Goal: Task Accomplishment & Management: Use online tool/utility

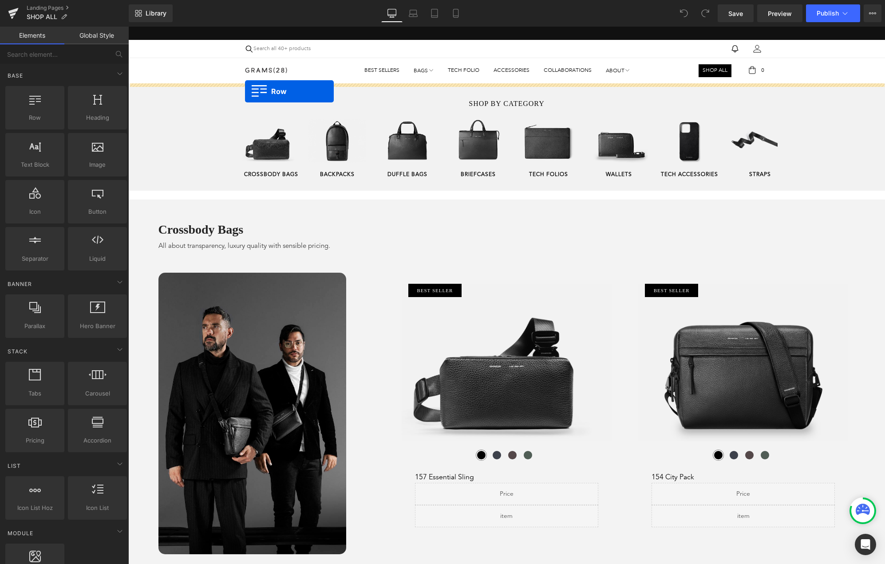
drag, startPoint x: 160, startPoint y: 132, endPoint x: 249, endPoint y: 87, distance: 99.8
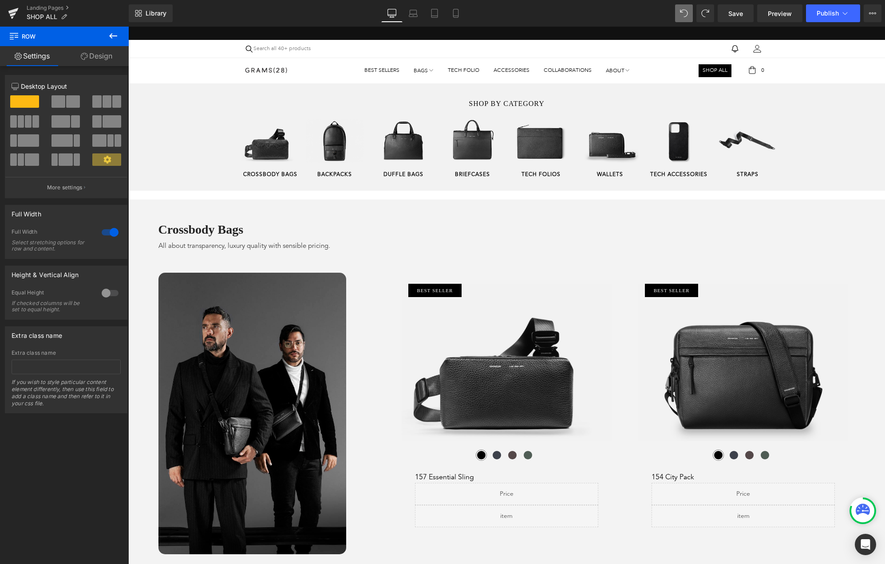
click at [107, 39] on button at bounding box center [113, 37] width 31 height 20
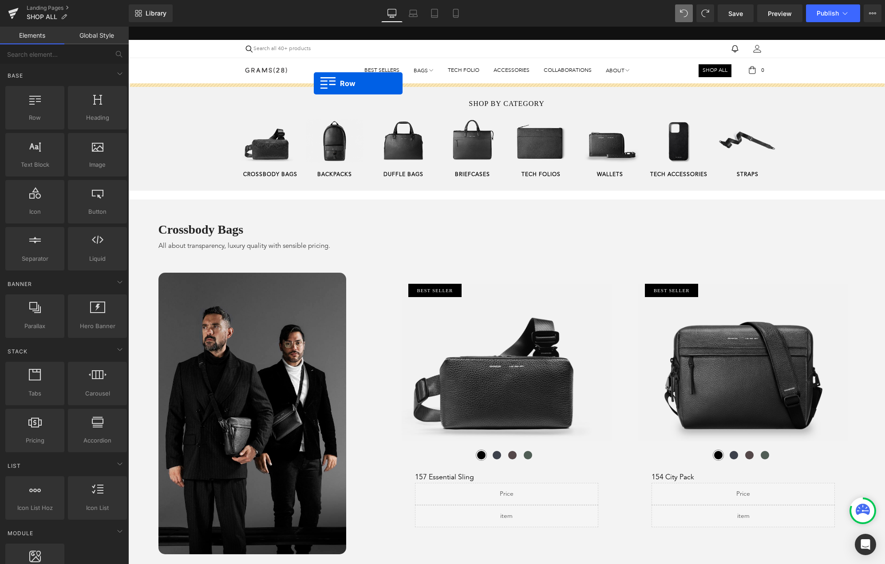
drag, startPoint x: 237, startPoint y: 130, endPoint x: 314, endPoint y: 83, distance: 90.4
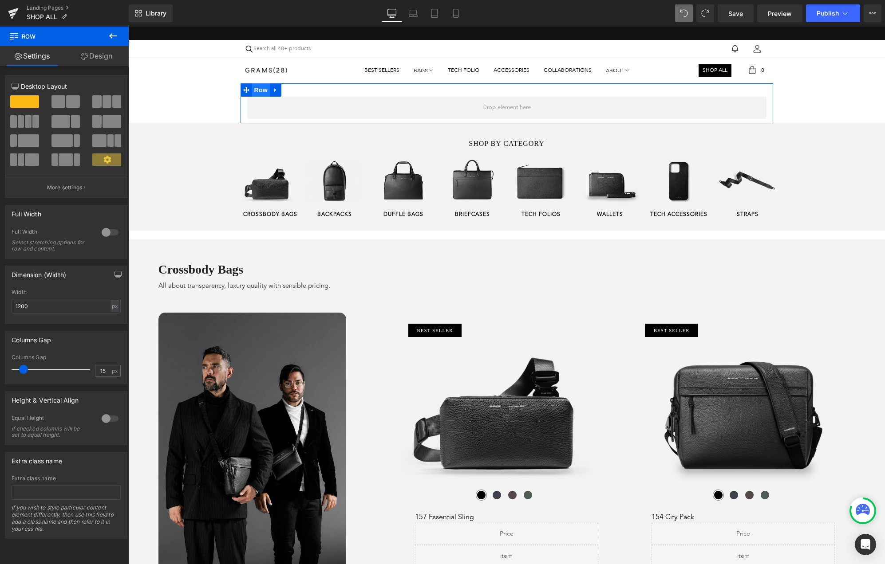
click at [259, 88] on span "Row" at bounding box center [261, 89] width 18 height 13
click at [106, 238] on div at bounding box center [109, 232] width 21 height 14
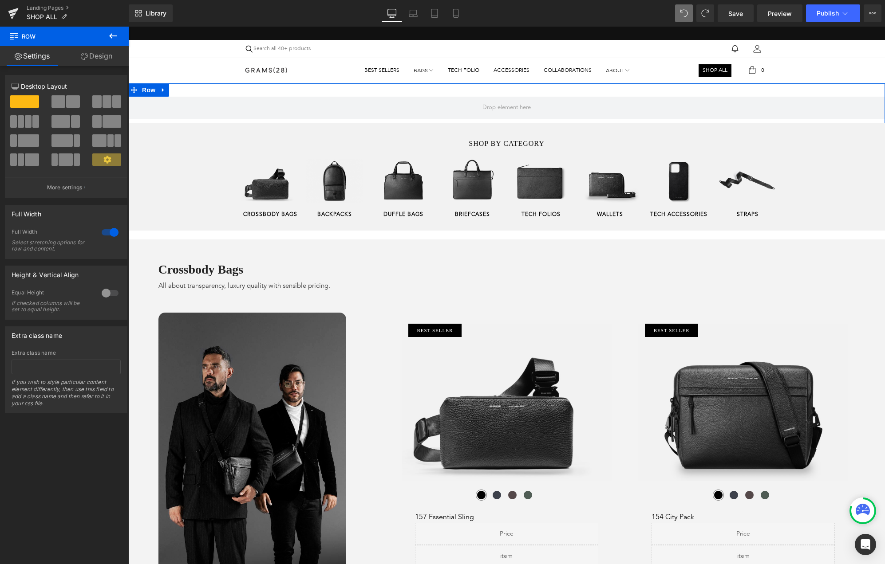
click at [103, 57] on link "Design" at bounding box center [96, 56] width 64 height 20
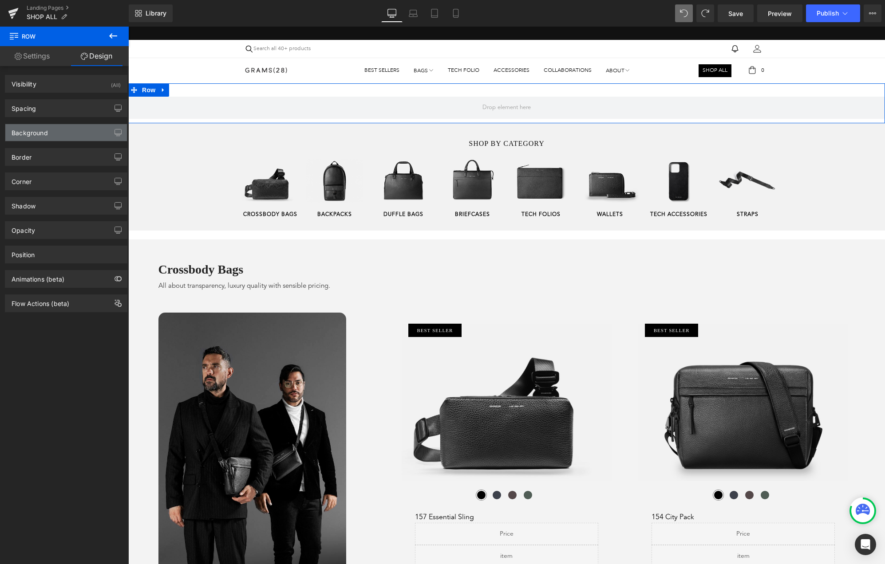
click at [72, 127] on div "Background" at bounding box center [66, 132] width 122 height 17
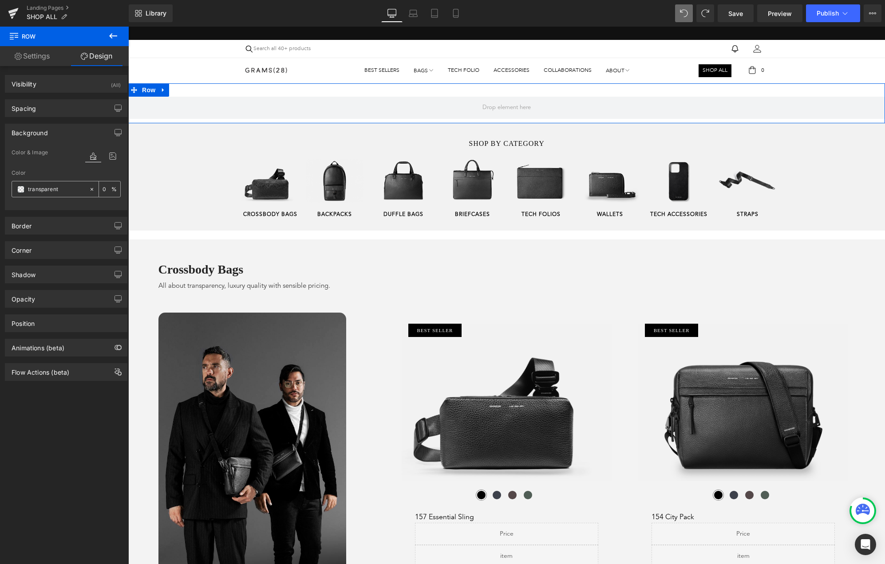
click at [21, 192] on span at bounding box center [20, 189] width 7 height 7
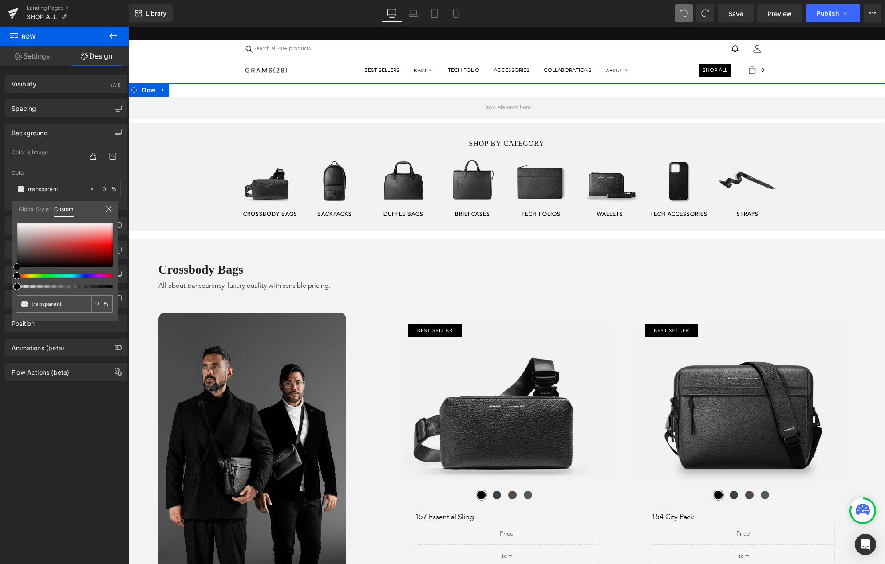
type input "#c6b8b8"
type input "100"
type input "#c6b8b8"
type input "100"
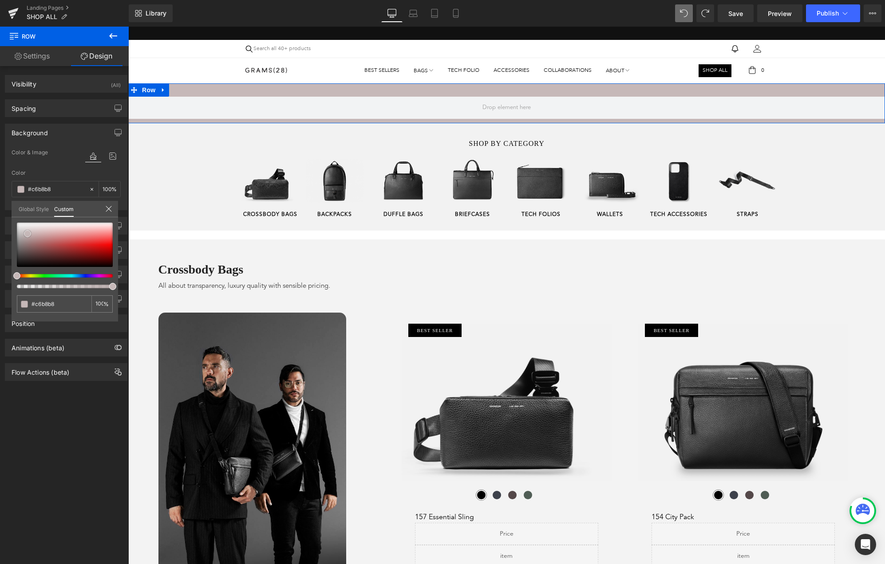
type input "#cbc2c2"
type input "#dedcdc"
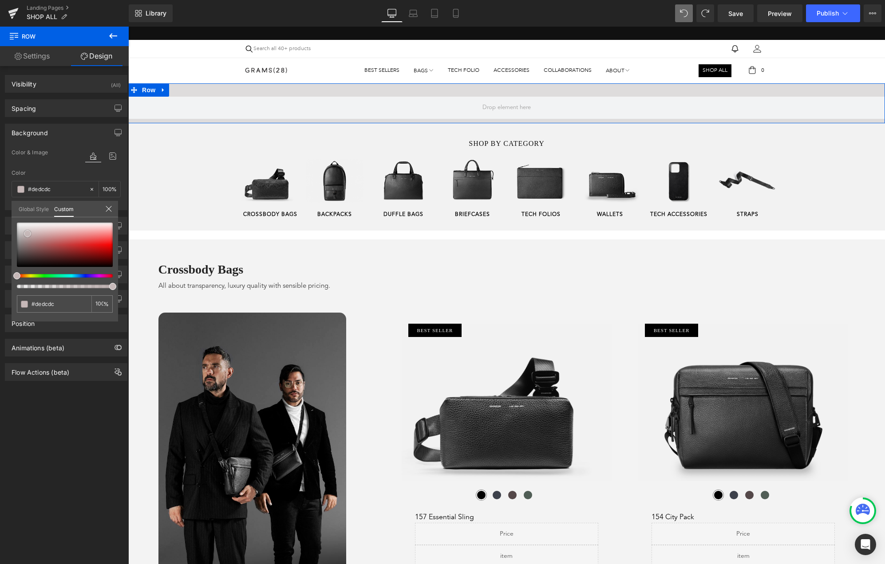
type input "#e5e5e5"
type input "#d9d8d8"
type input "#969696"
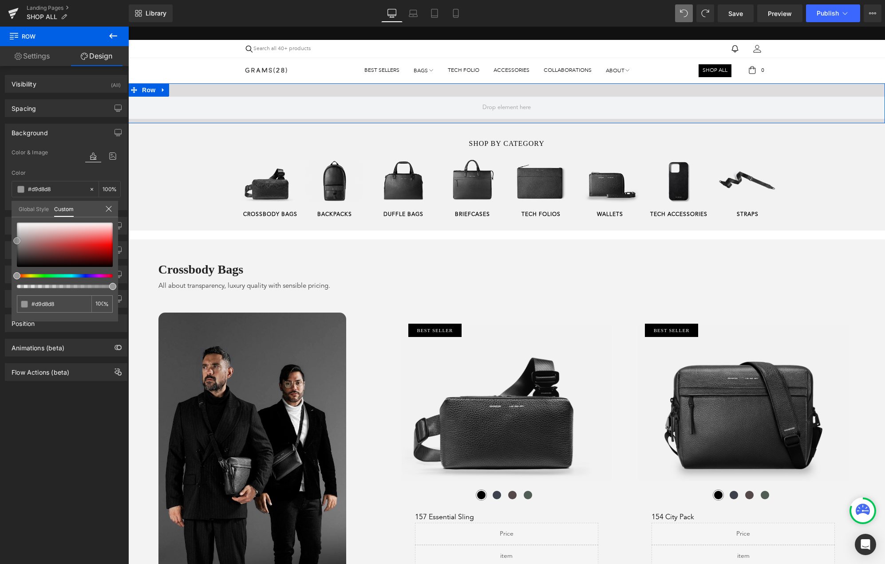
type input "#969696"
type input "#353535"
type input "#000000"
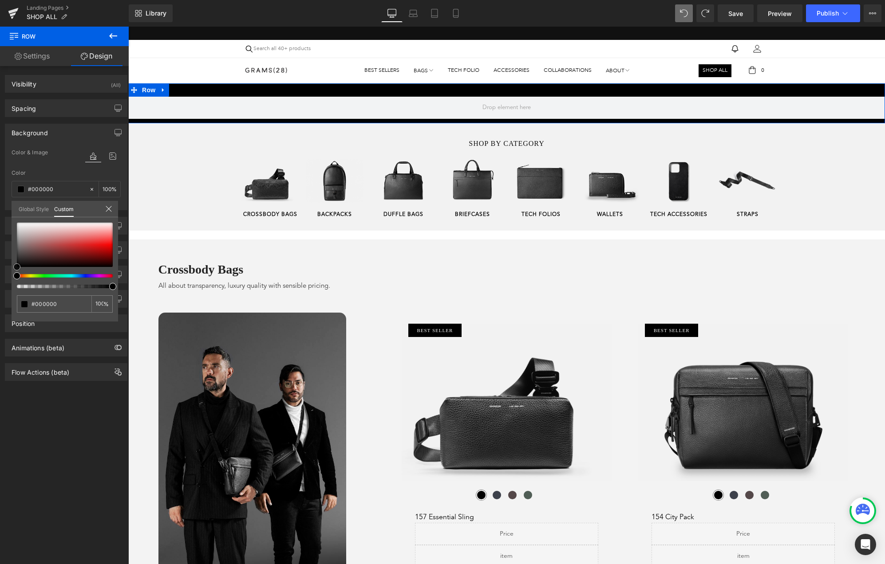
drag, startPoint x: 28, startPoint y: 234, endPoint x: 0, endPoint y: 312, distance: 82.8
click at [0, 210] on div "Background Color & Image color rgba(0, 0, 0, 1) Color #000000 100 % Image Repla…" at bounding box center [66, 163] width 133 height 93
click at [40, 59] on link "Settings" at bounding box center [32, 56] width 64 height 20
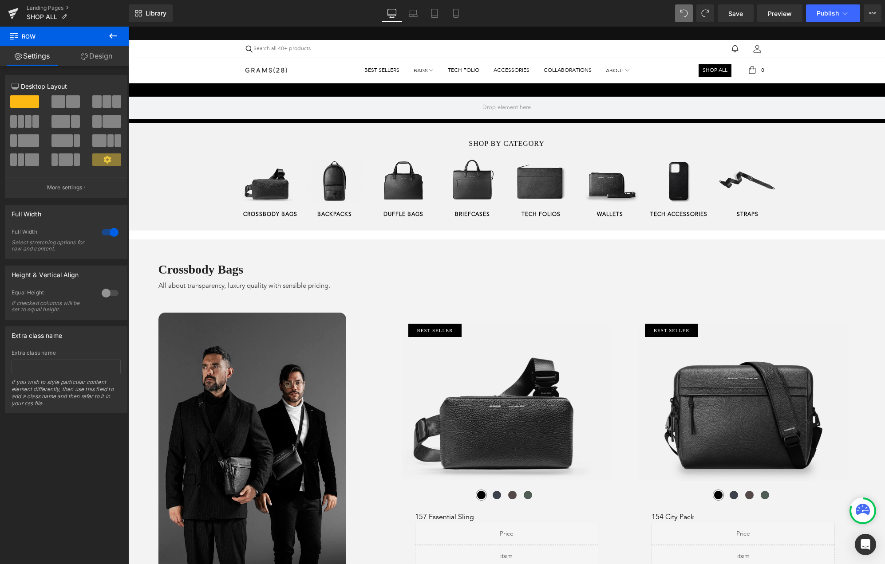
click at [115, 31] on icon at bounding box center [113, 36] width 11 height 11
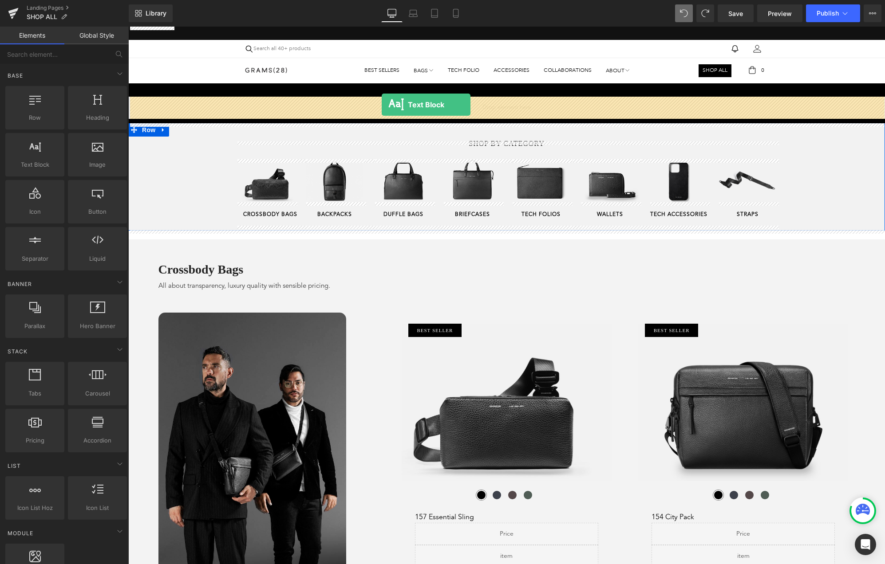
drag, startPoint x: 191, startPoint y: 183, endPoint x: 382, endPoint y: 105, distance: 206.4
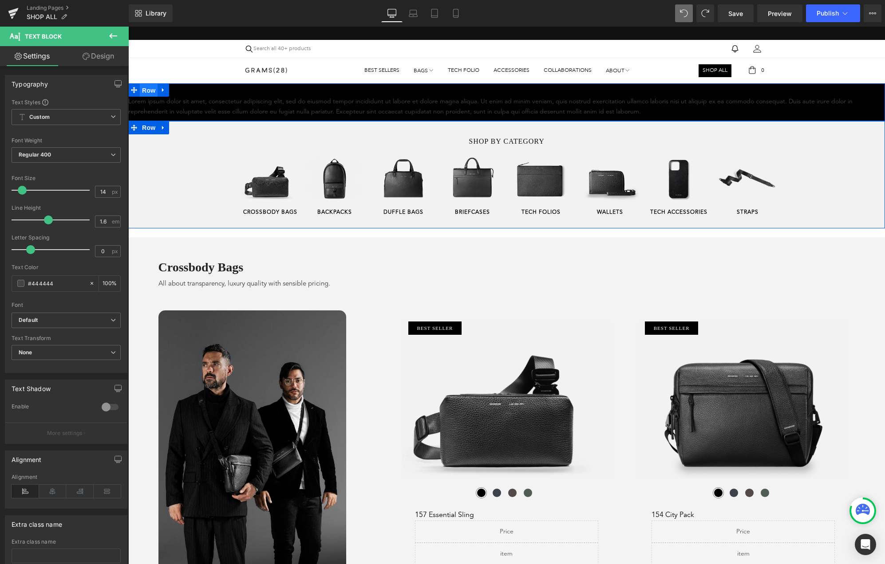
click at [146, 88] on span "Row" at bounding box center [149, 90] width 18 height 13
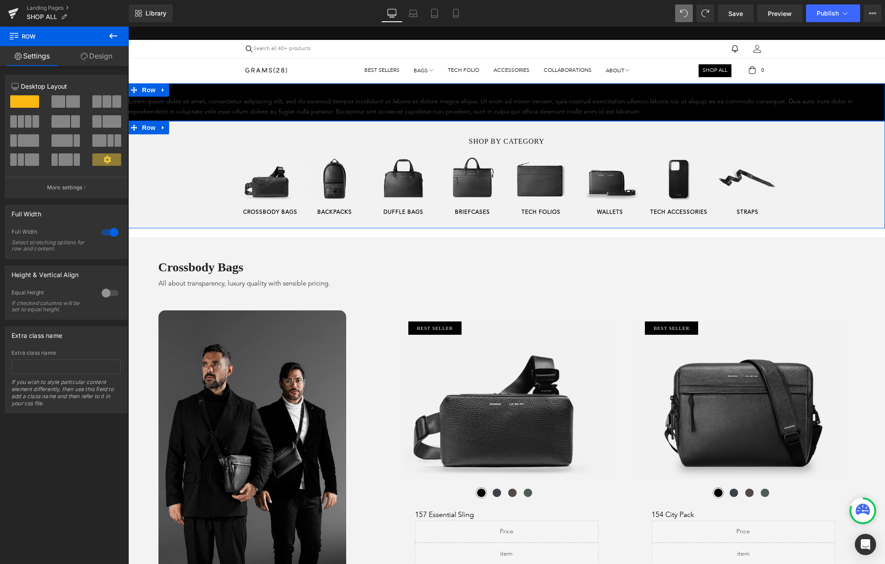
click at [93, 59] on link "Design" at bounding box center [96, 56] width 64 height 20
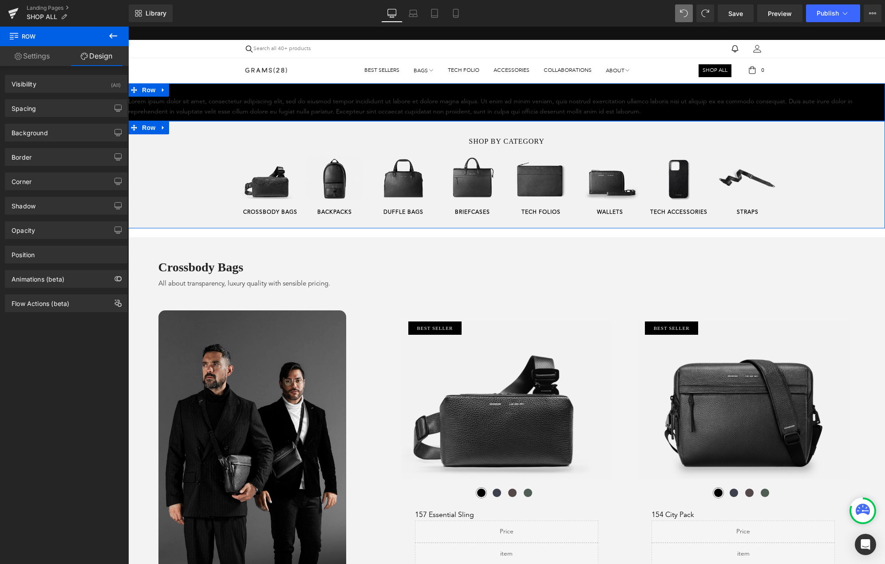
click at [35, 54] on link "Settings" at bounding box center [32, 56] width 64 height 20
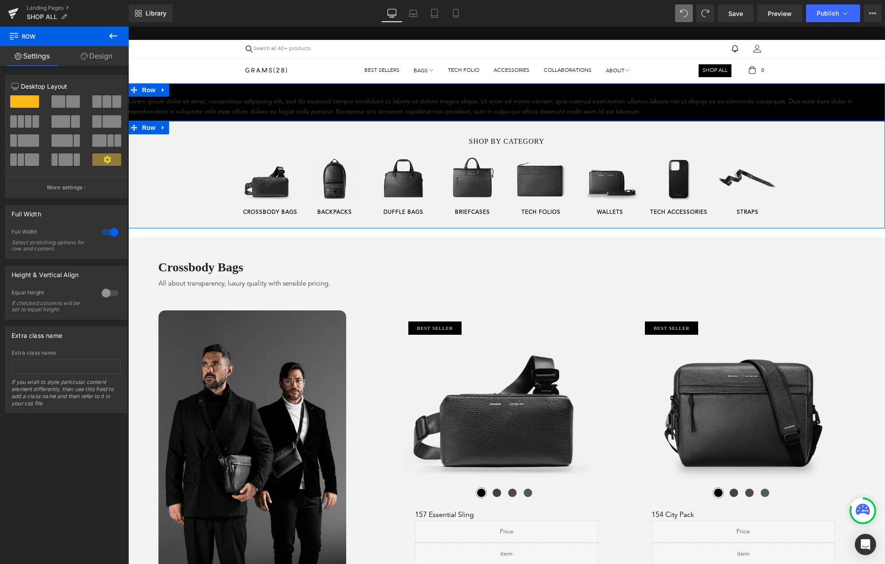
click at [110, 230] on div at bounding box center [109, 232] width 21 height 14
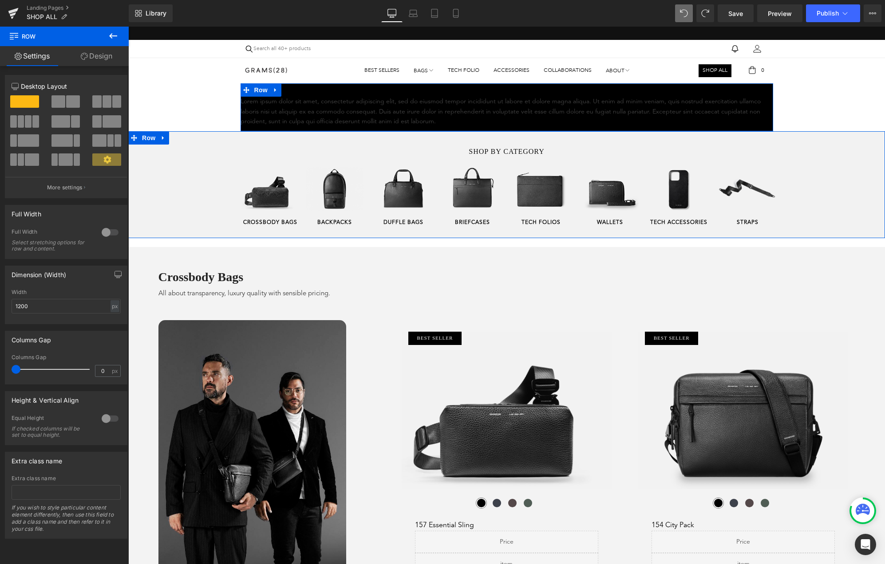
click at [110, 230] on div at bounding box center [109, 232] width 21 height 14
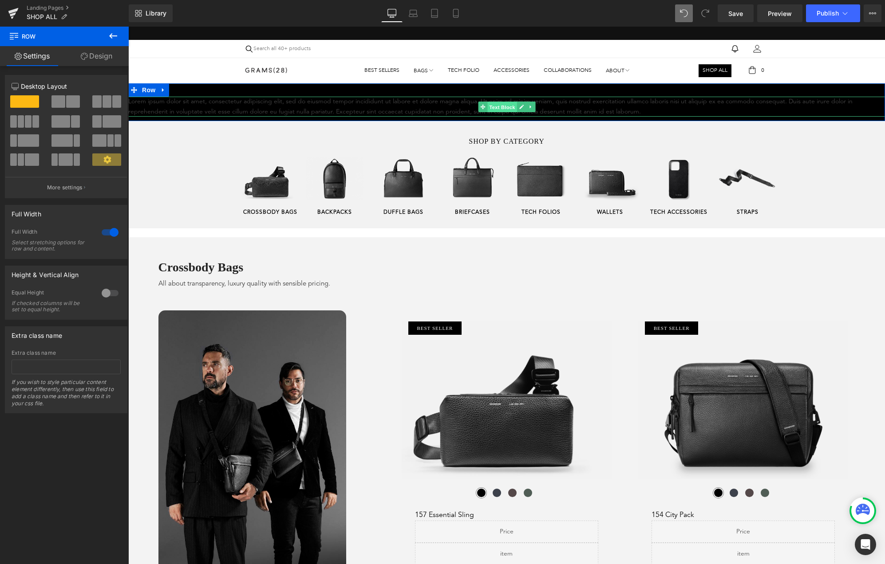
click at [496, 107] on span "Text Block" at bounding box center [501, 107] width 29 height 11
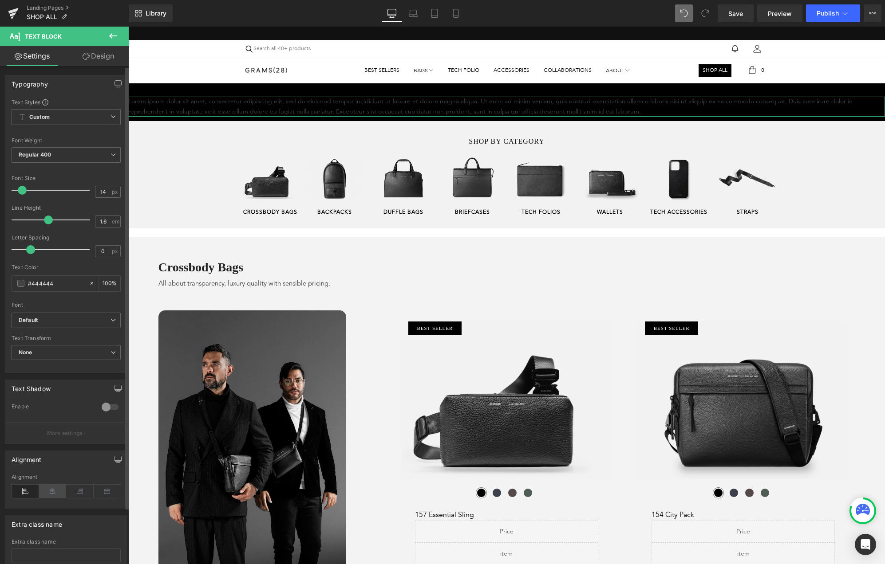
click at [49, 486] on icon at bounding box center [53, 491] width 28 height 13
click at [90, 55] on link "Design" at bounding box center [98, 56] width 64 height 20
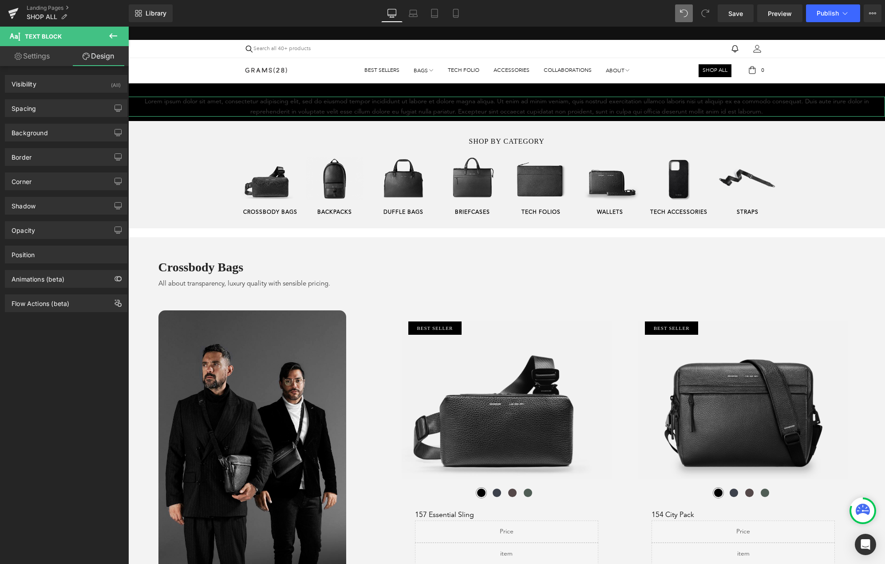
click at [34, 53] on link "Settings" at bounding box center [32, 56] width 64 height 20
type input "100"
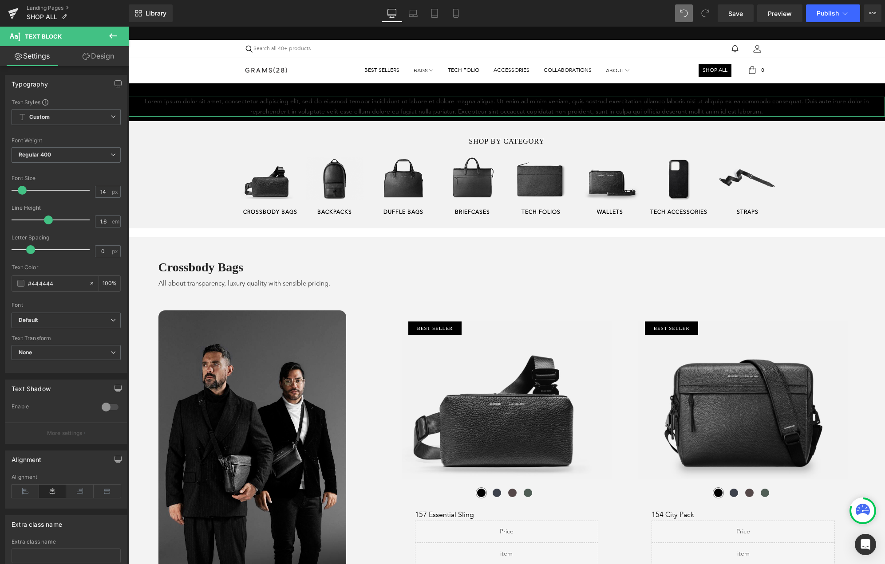
click at [100, 55] on link "Design" at bounding box center [98, 56] width 64 height 20
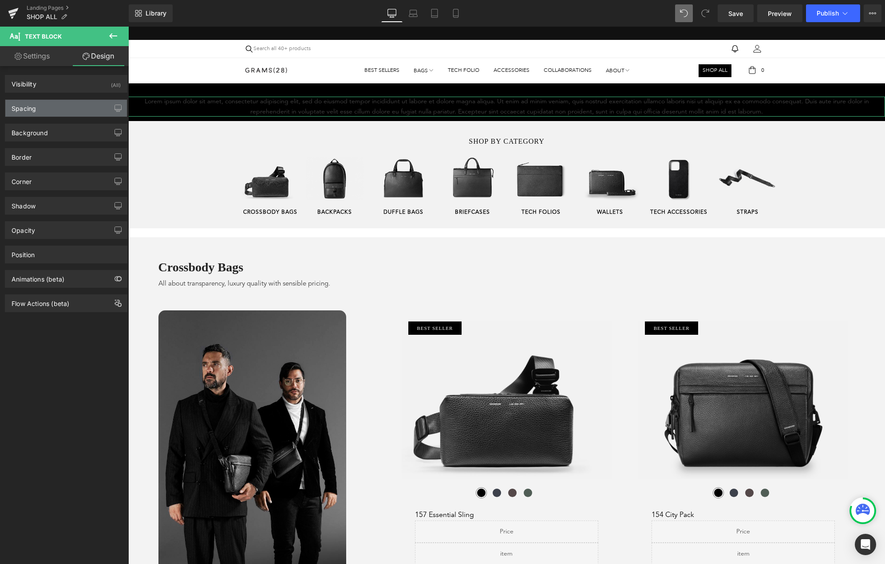
click at [65, 107] on div "Spacing" at bounding box center [66, 108] width 122 height 17
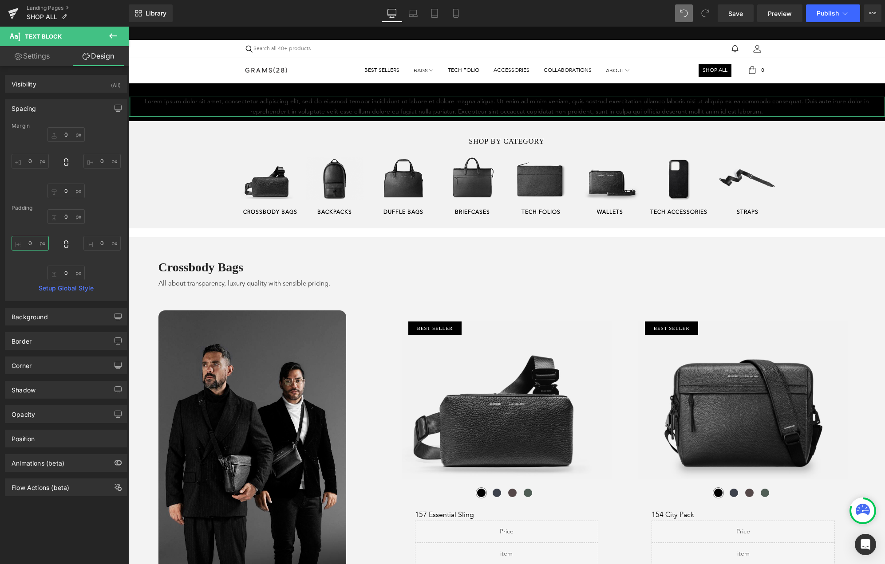
click at [32, 243] on input "0" at bounding box center [30, 243] width 37 height 15
type input "5"
type input "0"
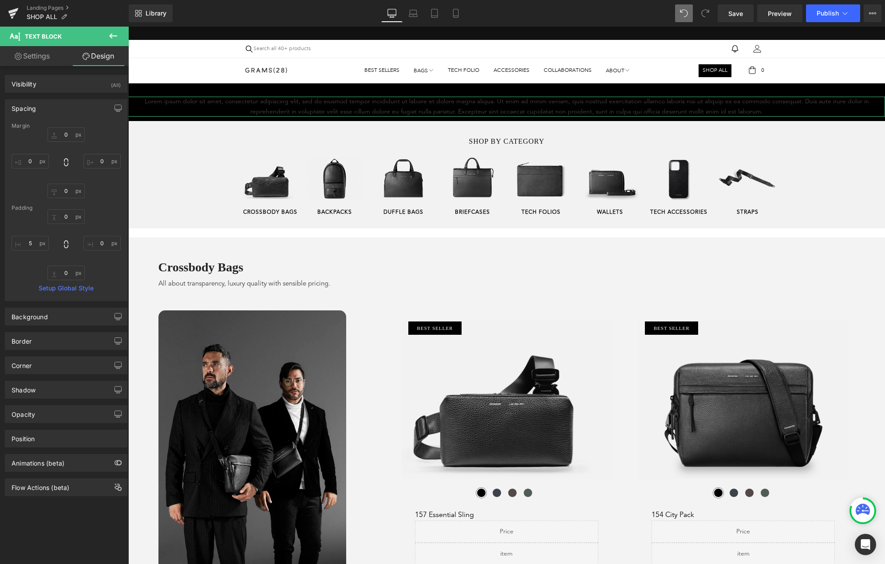
type input "0"
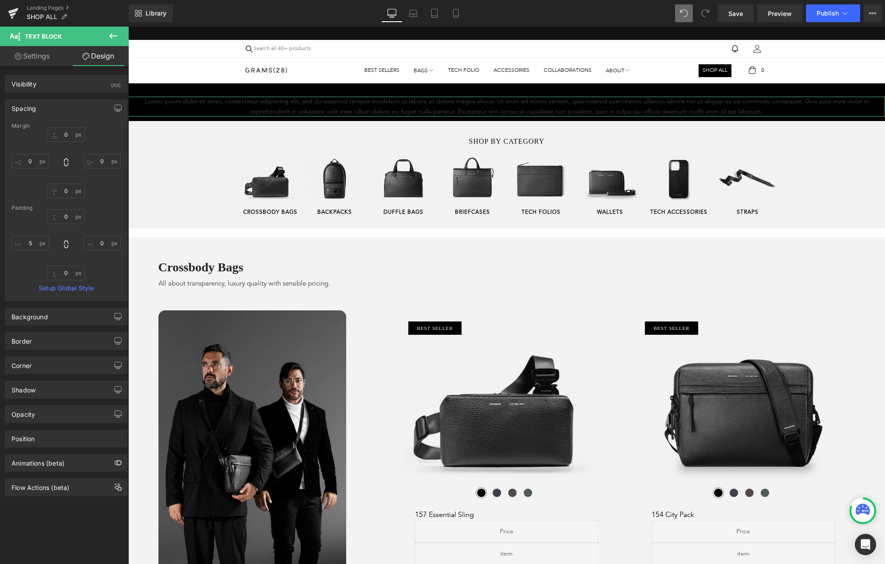
type input "0"
click at [31, 263] on div "0px 0 0px 0 0px 0 0px 0" at bounding box center [66, 244] width 109 height 71
click at [32, 61] on link "Settings" at bounding box center [32, 56] width 64 height 20
type input "100"
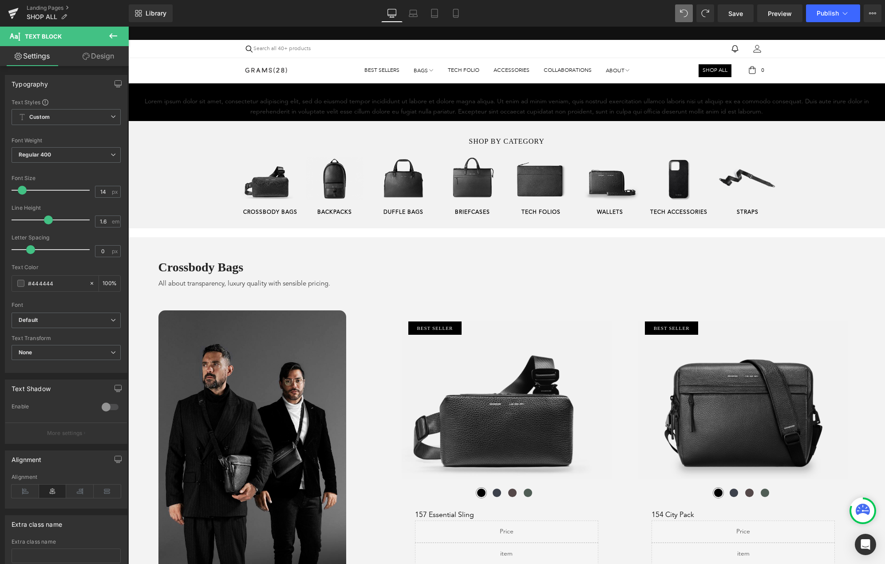
click at [114, 36] on icon at bounding box center [113, 36] width 11 height 11
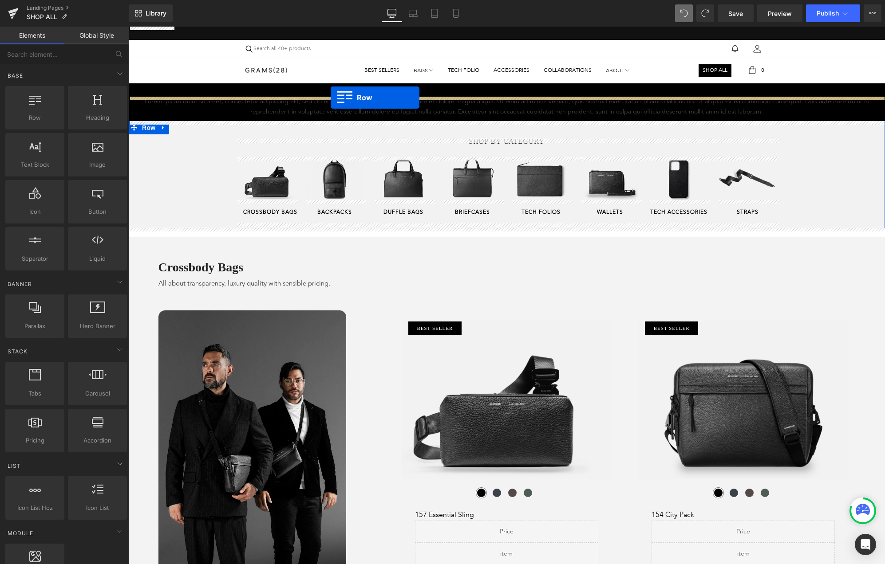
drag, startPoint x: 170, startPoint y: 142, endPoint x: 331, endPoint y: 98, distance: 167.0
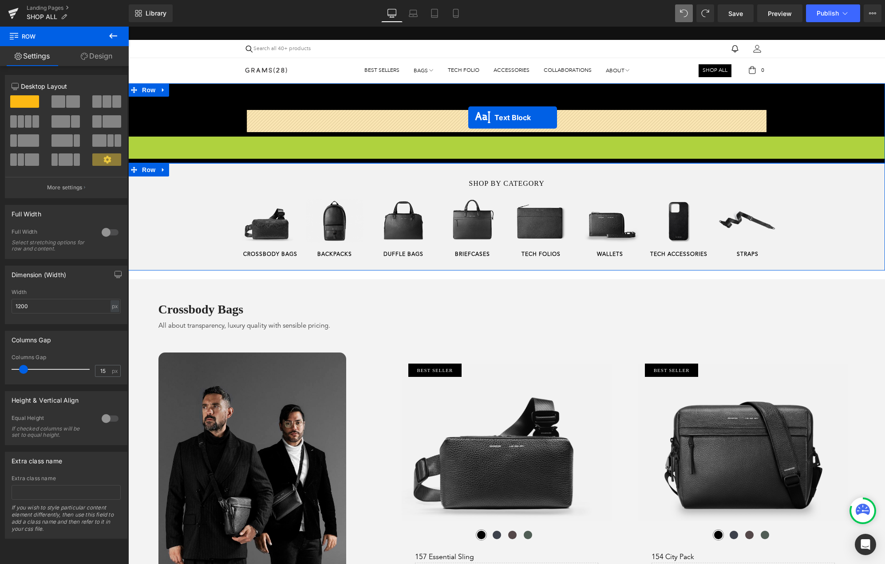
drag, startPoint x: 481, startPoint y: 146, endPoint x: 468, endPoint y: 118, distance: 31.0
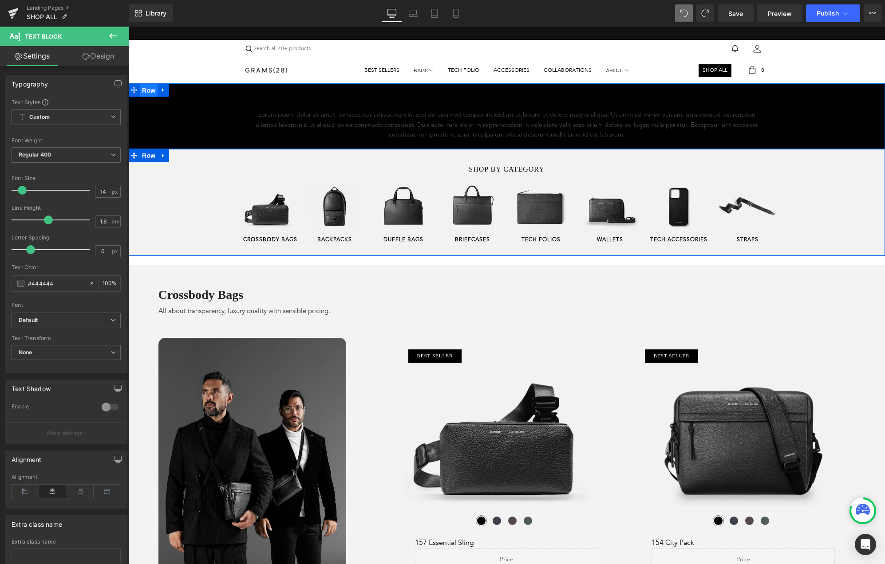
click at [150, 91] on span "Row" at bounding box center [149, 90] width 18 height 13
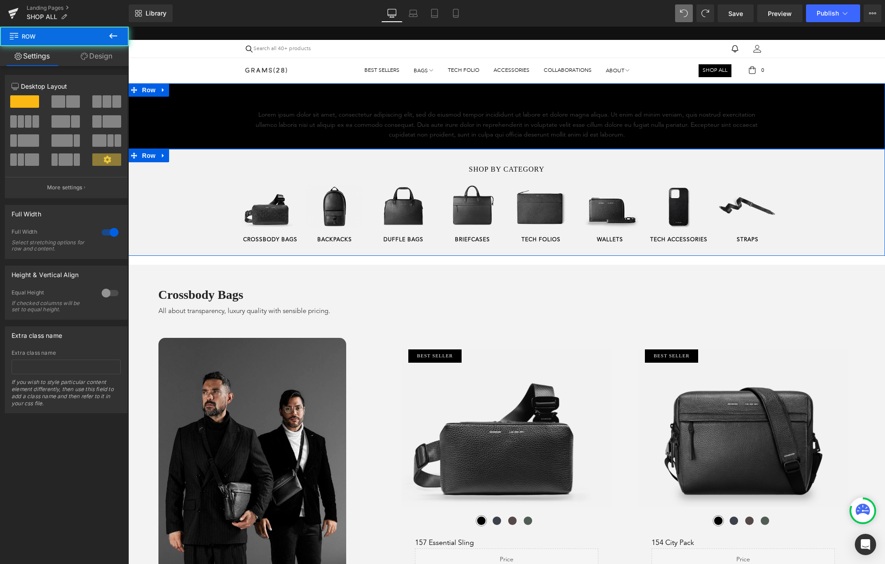
click at [95, 48] on link "Design" at bounding box center [96, 56] width 64 height 20
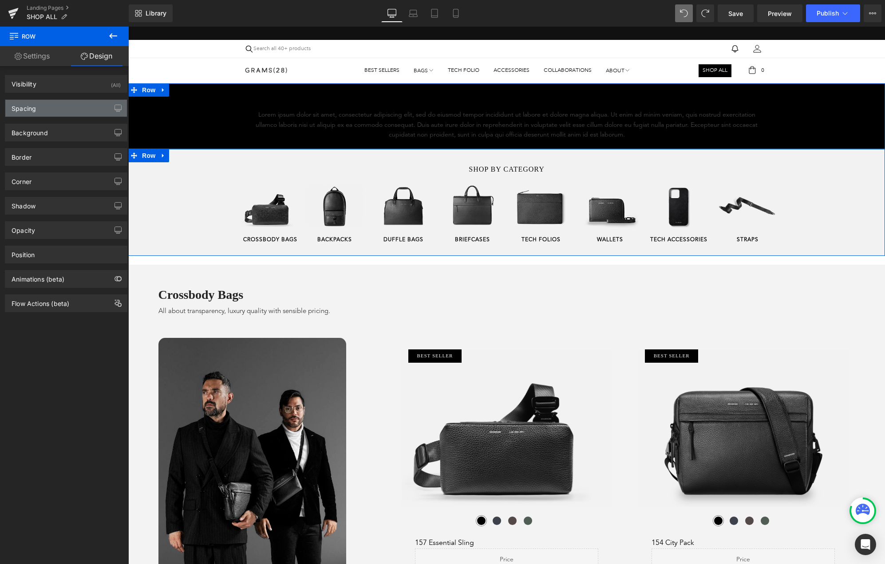
click at [61, 115] on div "Spacing" at bounding box center [66, 108] width 122 height 17
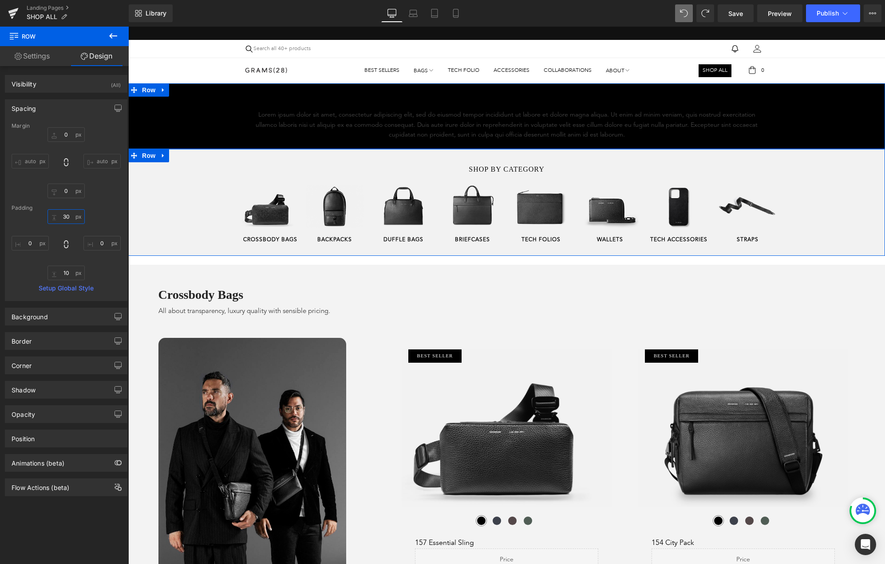
click at [63, 223] on input "30" at bounding box center [65, 216] width 37 height 15
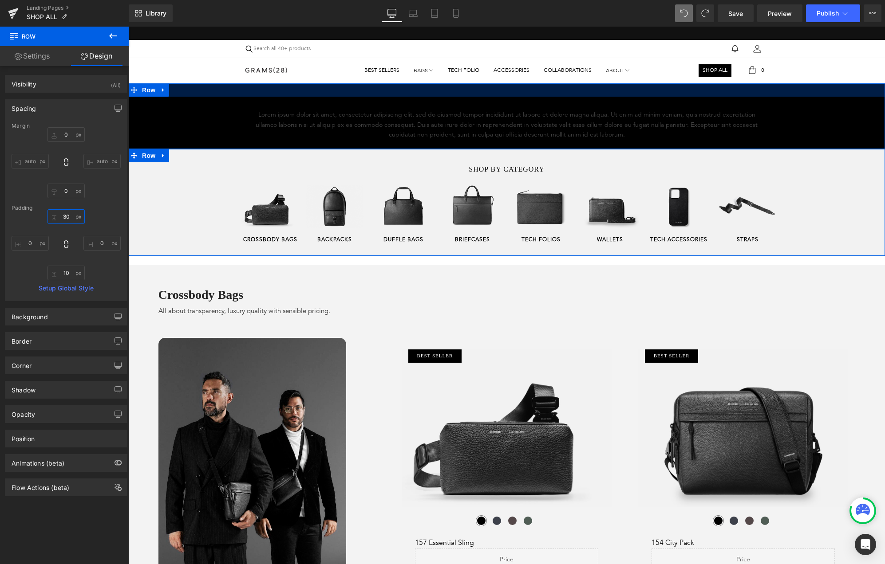
click at [63, 223] on input "30" at bounding box center [65, 216] width 37 height 15
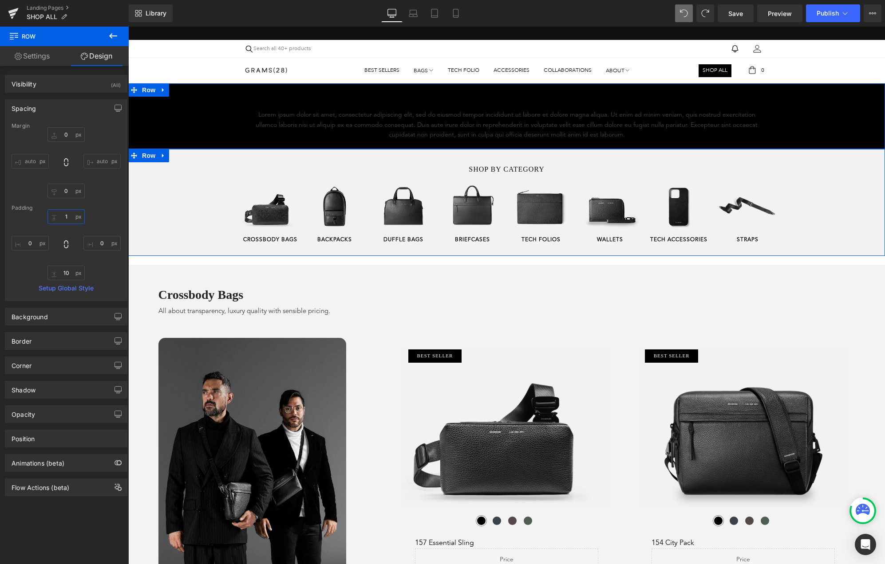
type input "10"
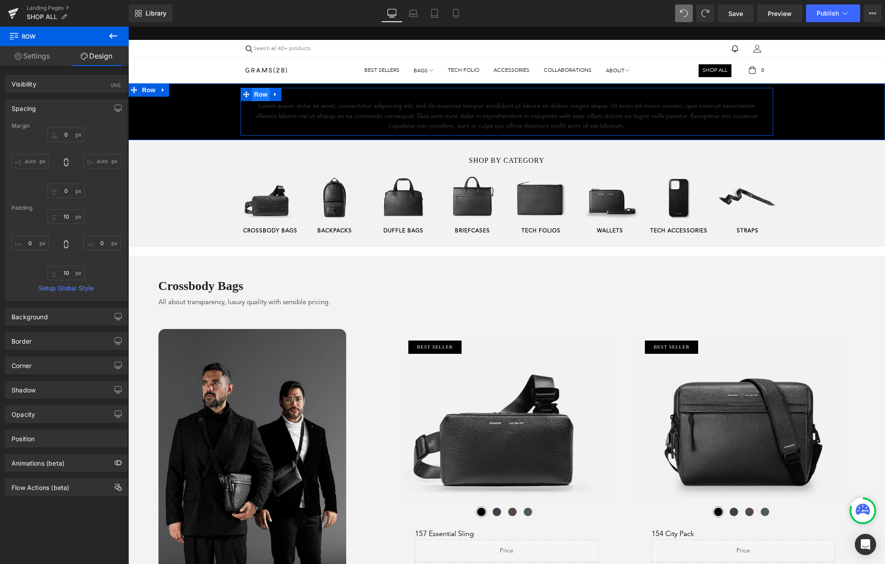
click at [262, 92] on span "Row" at bounding box center [261, 94] width 18 height 13
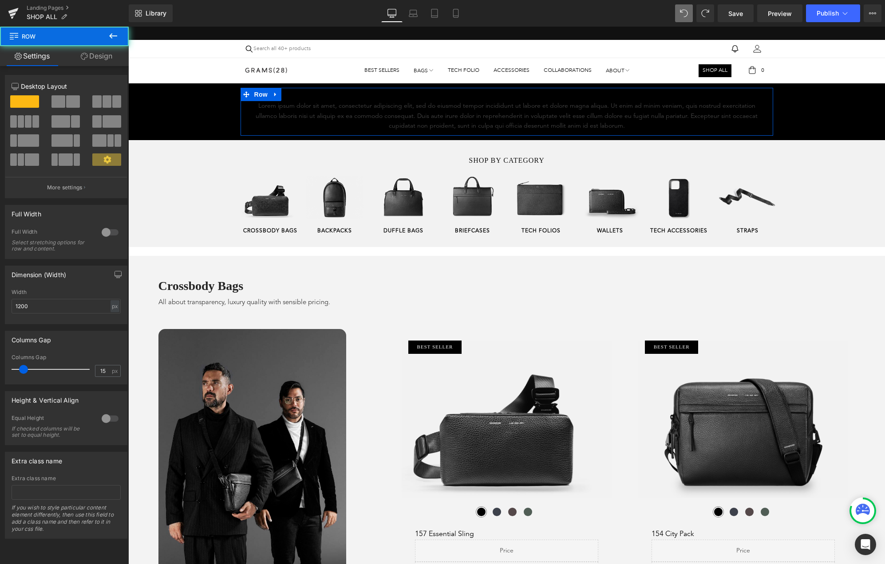
click at [95, 59] on link "Design" at bounding box center [96, 56] width 64 height 20
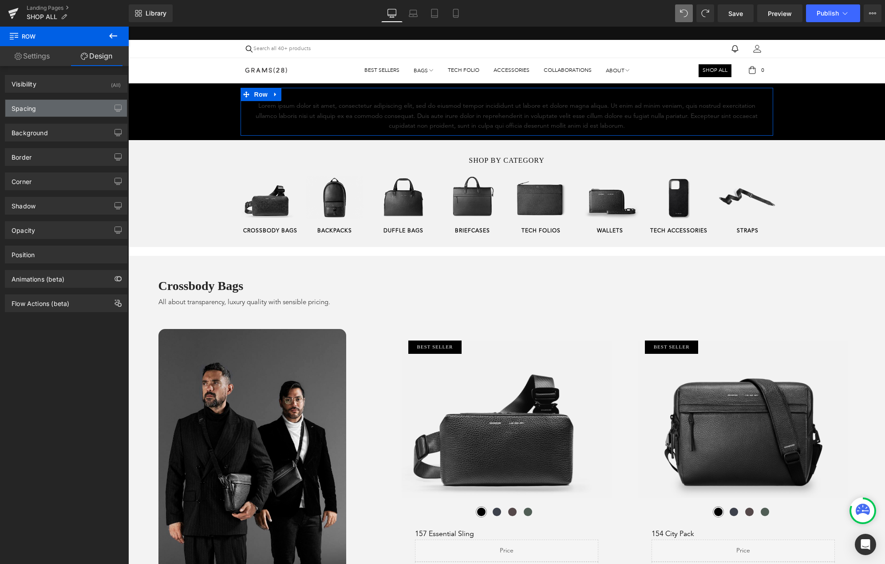
click at [56, 105] on div "Spacing" at bounding box center [66, 108] width 122 height 17
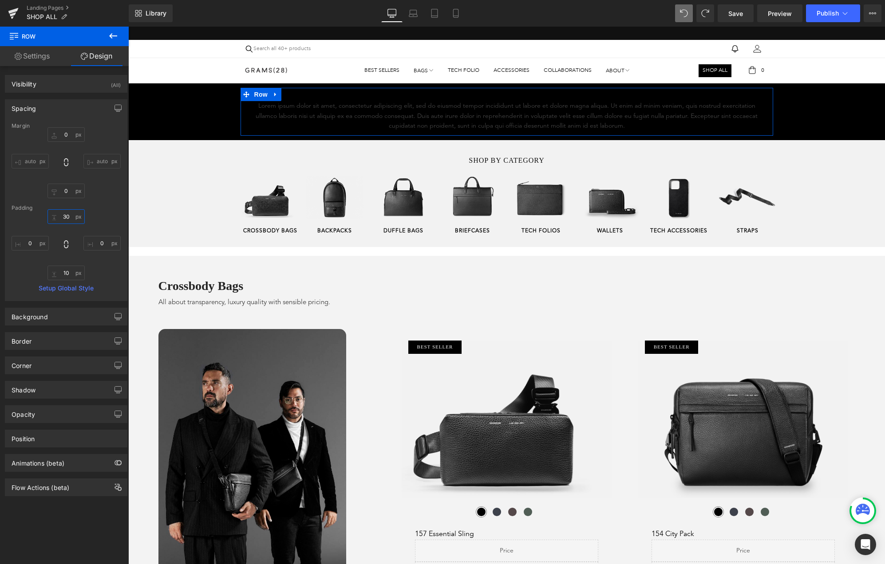
click at [60, 216] on input "30" at bounding box center [65, 216] width 37 height 15
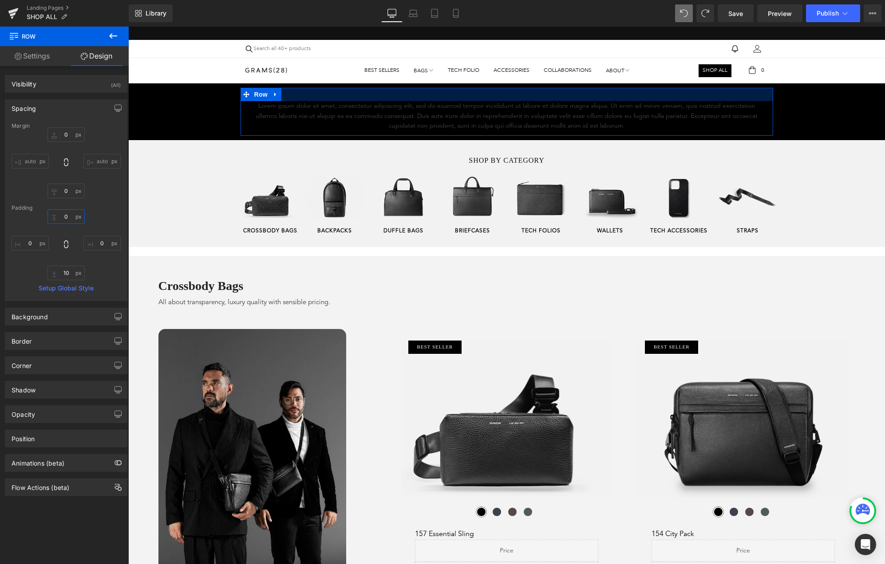
type input "0"
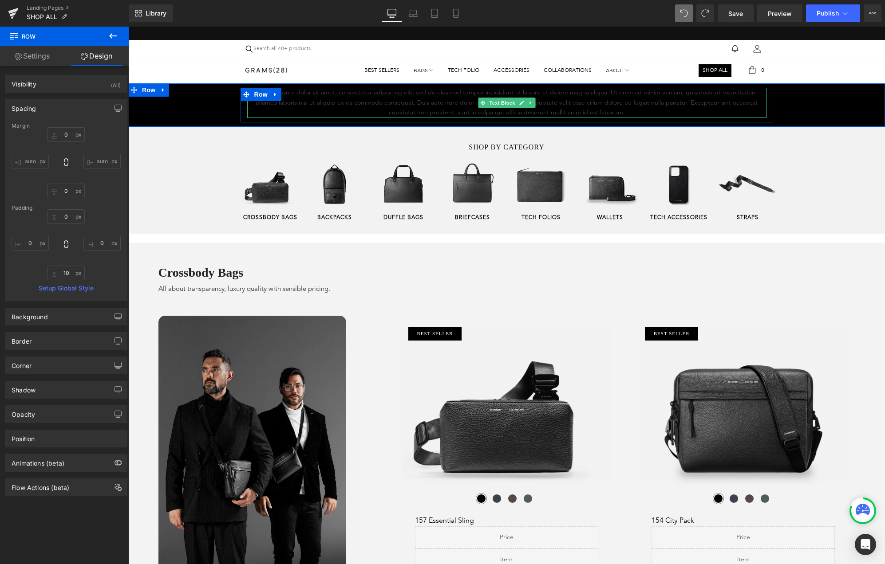
click at [288, 99] on p "Lorem ipsum dolor sit amet, consectetur adipiscing elit, sed do eiusmod tempor …" at bounding box center [506, 103] width 519 height 30
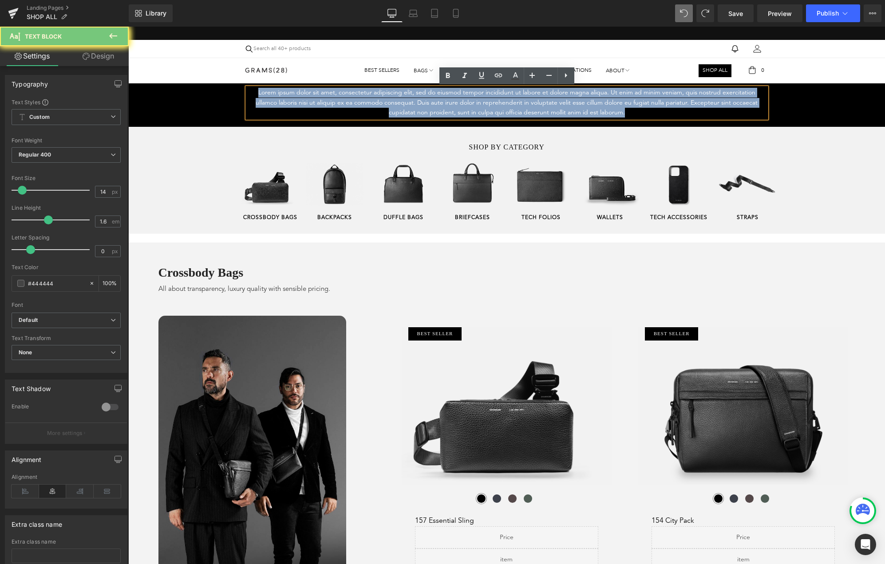
click at [288, 99] on p "Lorem ipsum dolor sit amet, consectetur adipiscing elit, sed do eiusmod tempor …" at bounding box center [506, 103] width 519 height 30
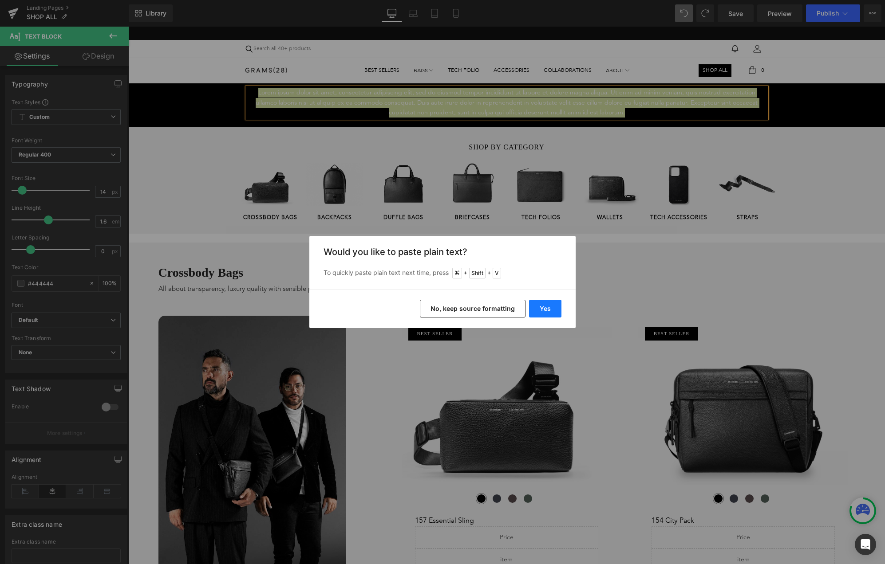
click at [551, 313] on button "Yes" at bounding box center [545, 309] width 32 height 18
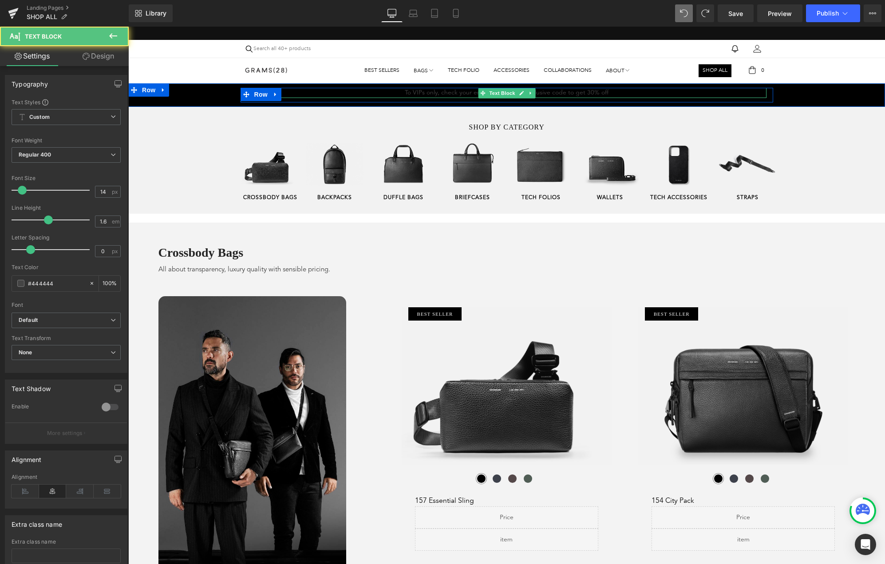
click at [475, 92] on p "To VIPs only, check your email/SMS for the exclusive code to get 30% off" at bounding box center [506, 93] width 519 height 10
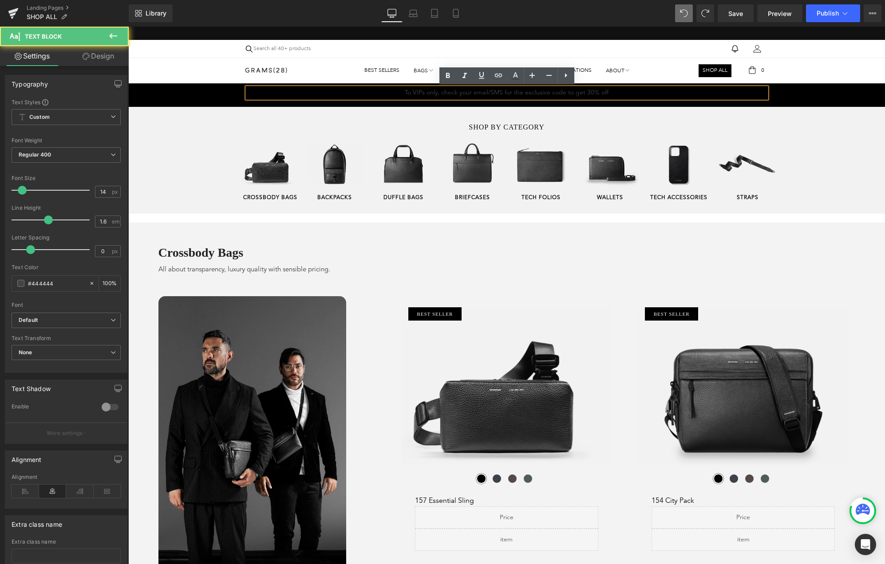
click at [486, 93] on p "To VIPs only, check your email/SMS for the exclusive code to get 30% off" at bounding box center [506, 93] width 519 height 10
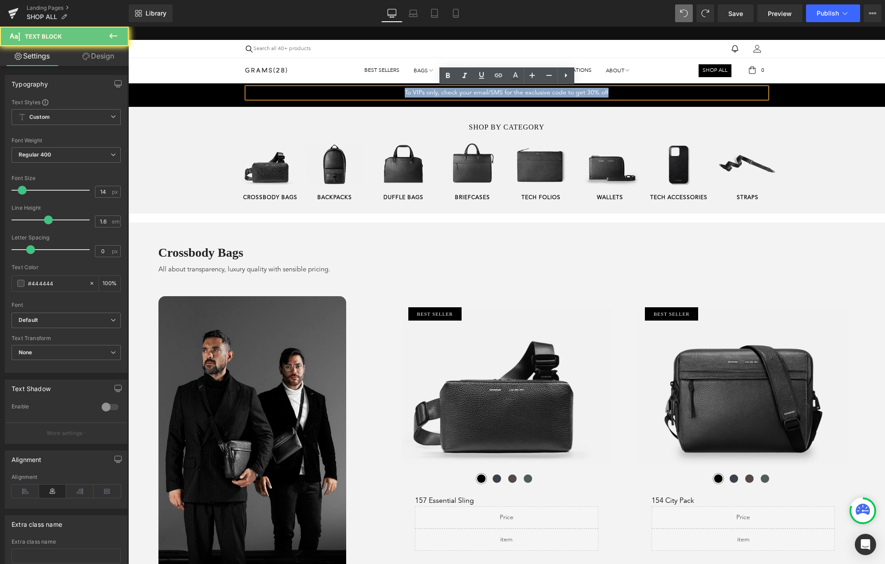
click at [486, 93] on p "To VIPs only, check your email/SMS for the exclusive code to get 30% off" at bounding box center [506, 93] width 519 height 10
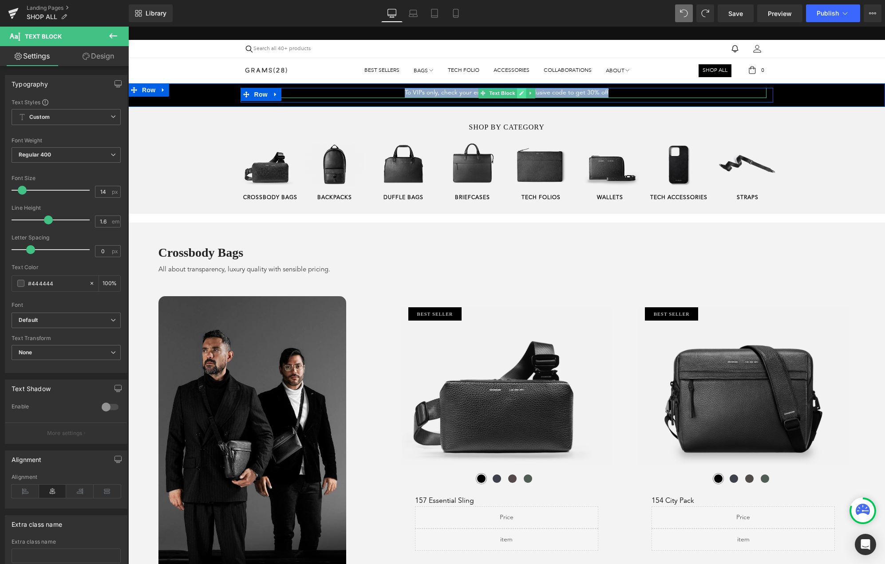
click at [518, 93] on link at bounding box center [521, 93] width 9 height 11
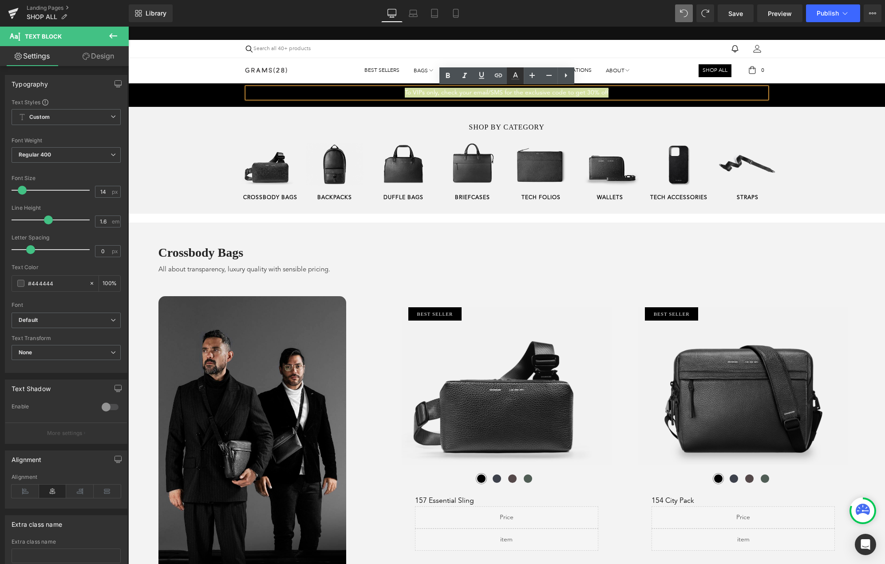
click at [517, 79] on icon at bounding box center [515, 79] width 8 height 1
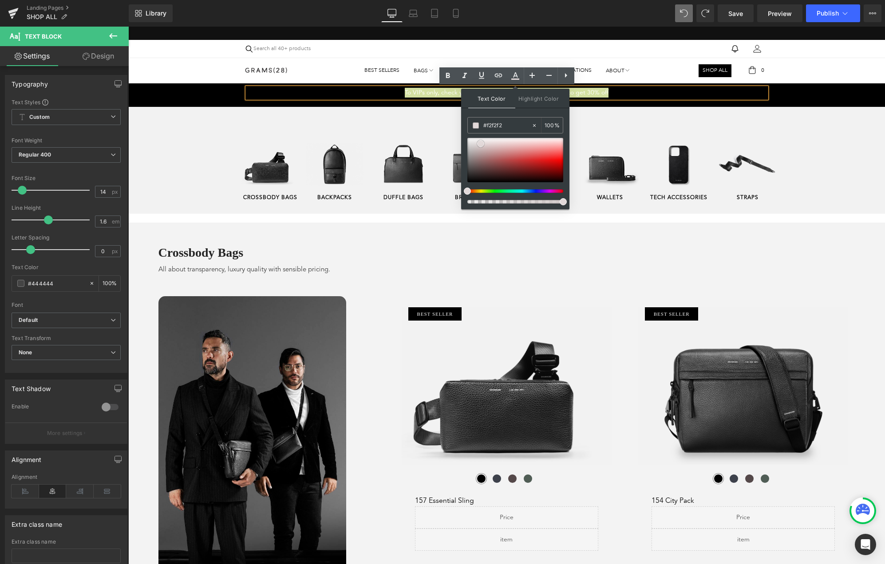
type input "#f4f4f4"
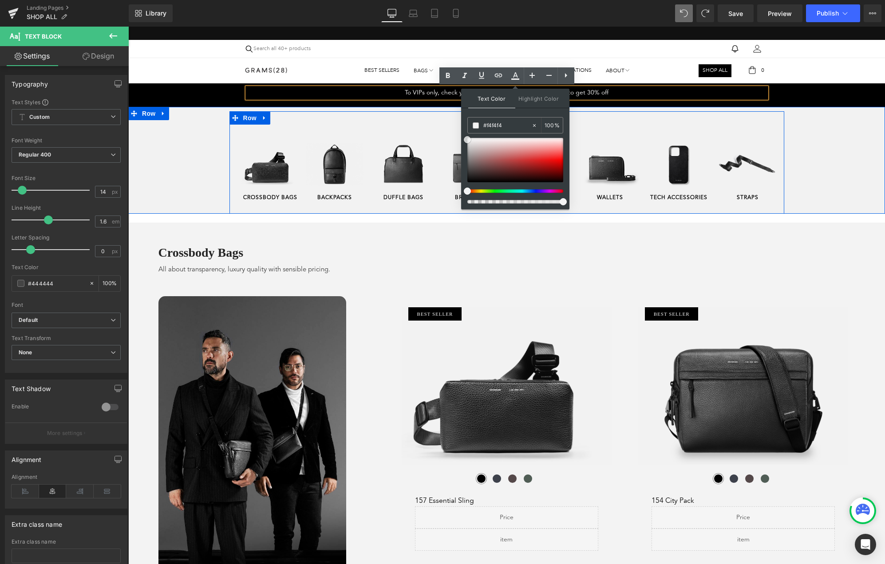
drag, startPoint x: 609, startPoint y: 170, endPoint x: 455, endPoint y: 136, distance: 157.8
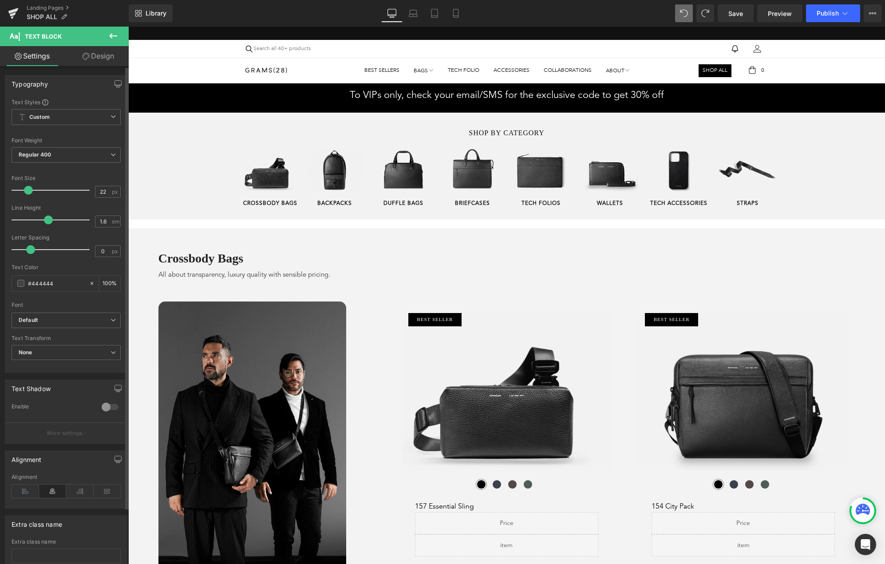
drag, startPoint x: 22, startPoint y: 192, endPoint x: 28, endPoint y: 193, distance: 5.9
click at [28, 193] on span at bounding box center [28, 190] width 9 height 9
click at [100, 191] on input "22" at bounding box center [103, 191] width 16 height 11
type input "22"
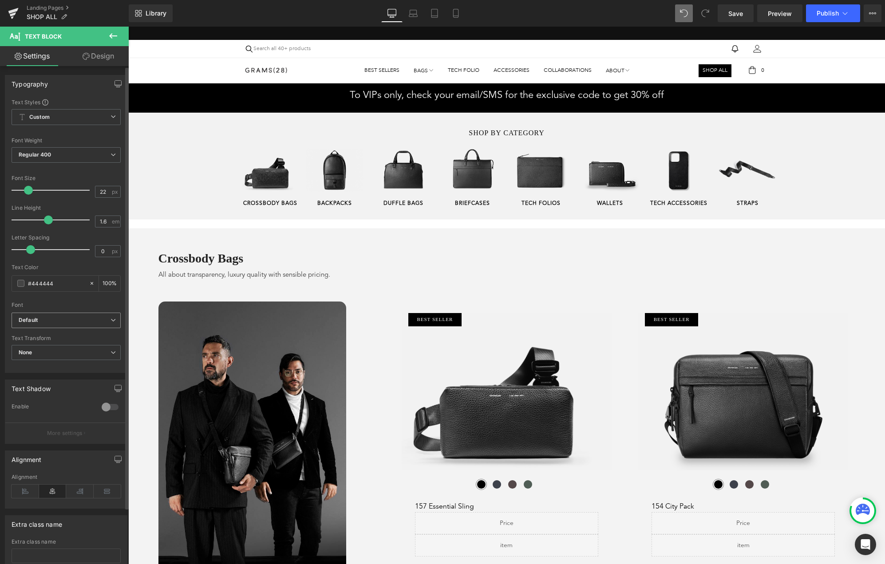
click at [58, 315] on span "Default" at bounding box center [66, 321] width 109 height 16
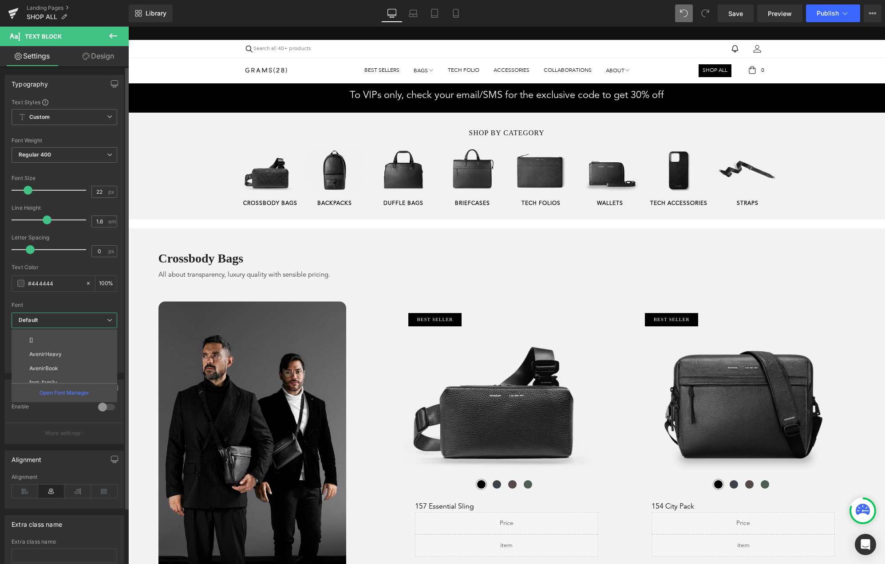
scroll to position [41, 0]
click at [50, 362] on li "AvenirBook" at bounding box center [67, 367] width 110 height 14
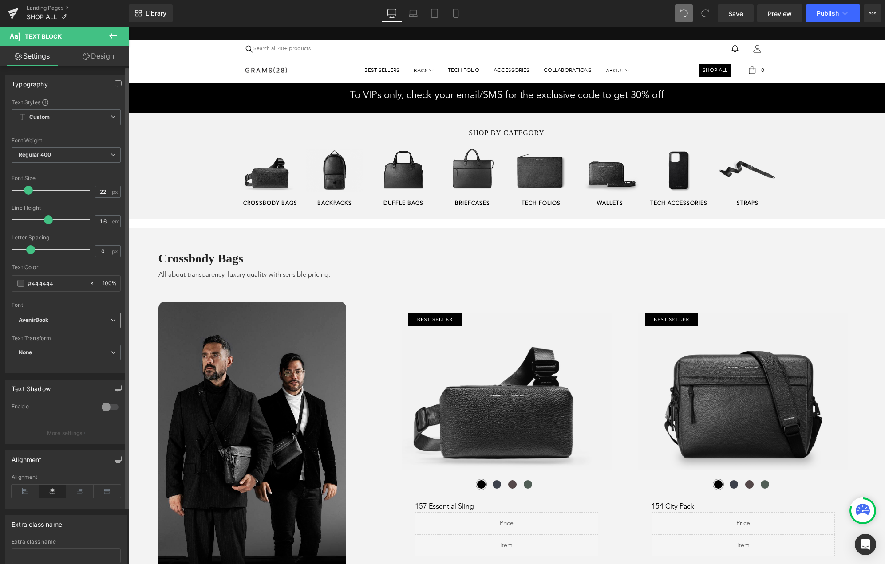
click at [54, 319] on b "AvenirBook" at bounding box center [65, 321] width 92 height 8
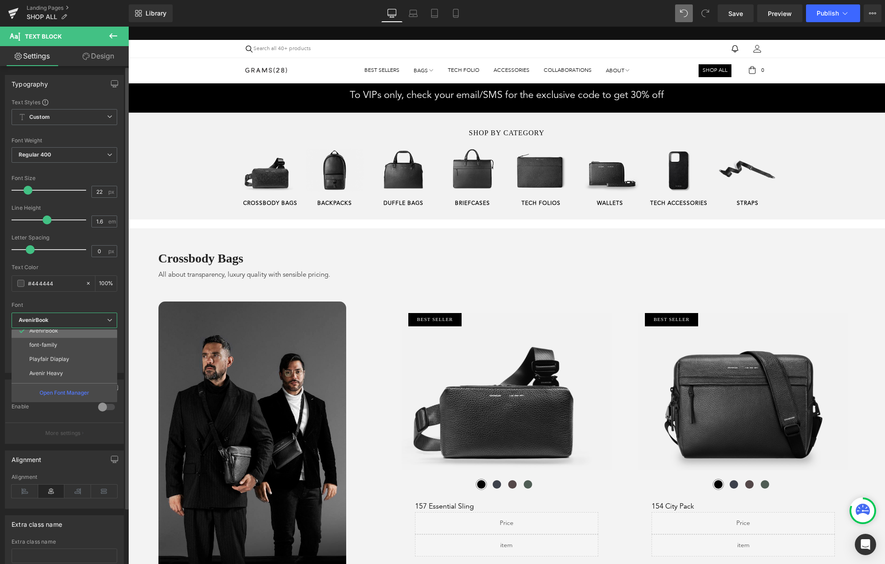
scroll to position [83, 0]
click at [44, 368] on p "Avenir Heavy" at bounding box center [46, 368] width 34 height 6
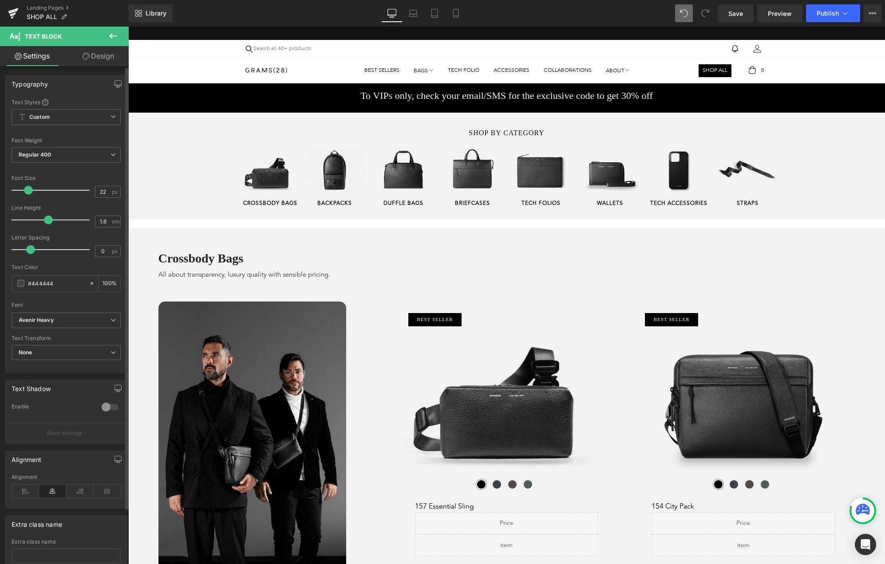
click at [76, 370] on div at bounding box center [66, 368] width 109 height 6
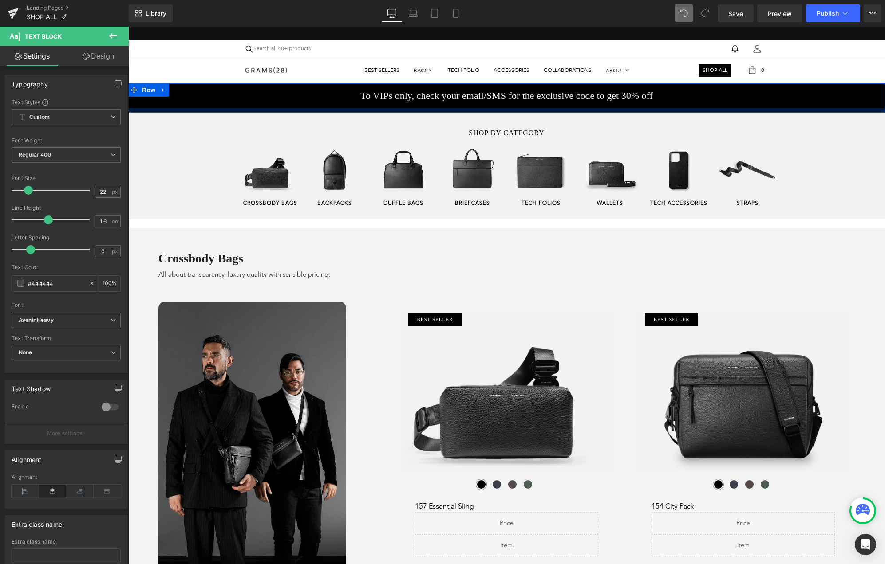
click at [320, 115] on div "Sunshine & Savings Text Block SAVE UP TO 40% SITEWIDE DURING OUR SUMMER SALE Te…" at bounding box center [506, 166] width 757 height 107
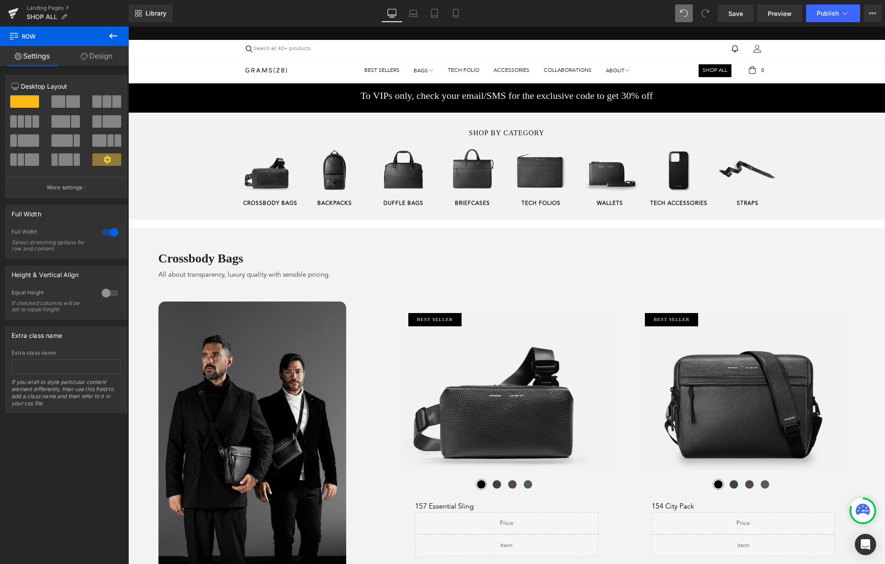
click at [110, 37] on icon at bounding box center [113, 35] width 8 height 5
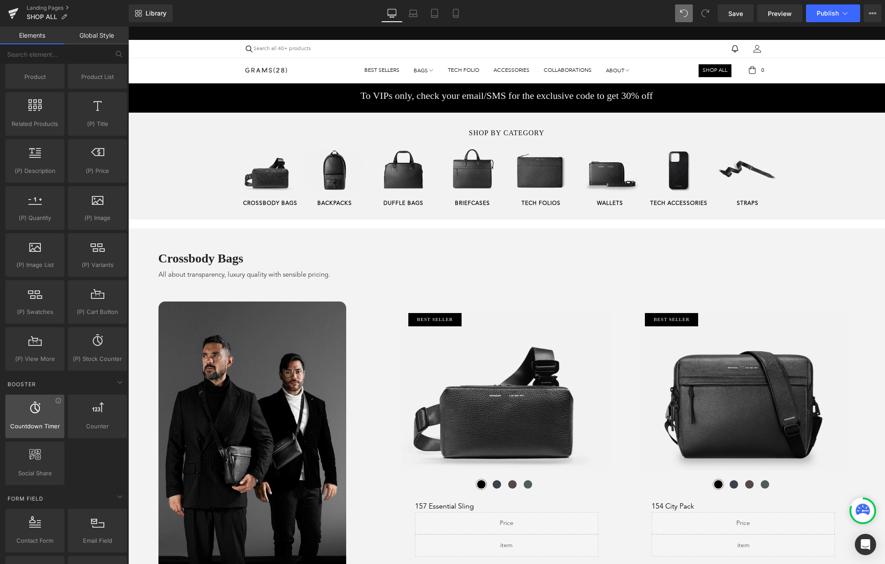
scroll to position [755, 0]
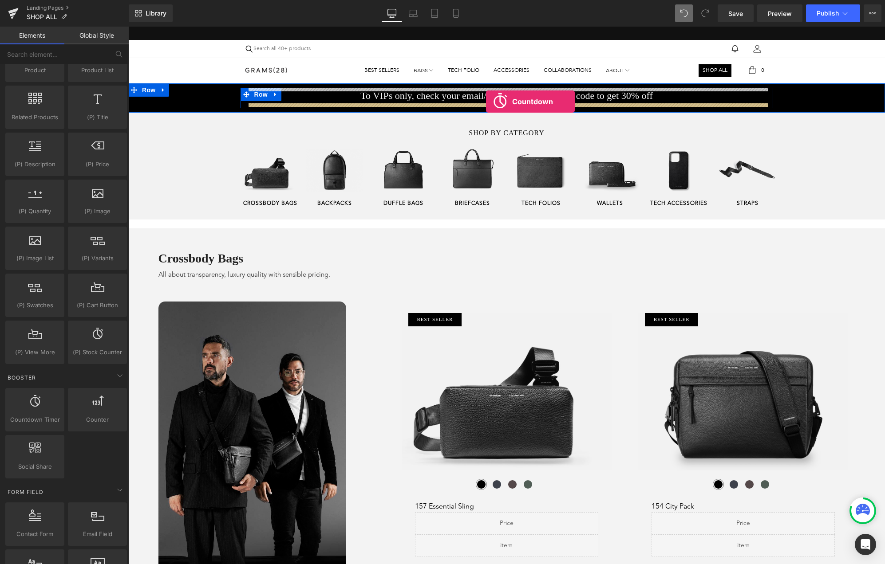
drag, startPoint x: 225, startPoint y: 385, endPoint x: 486, endPoint y: 102, distance: 385.0
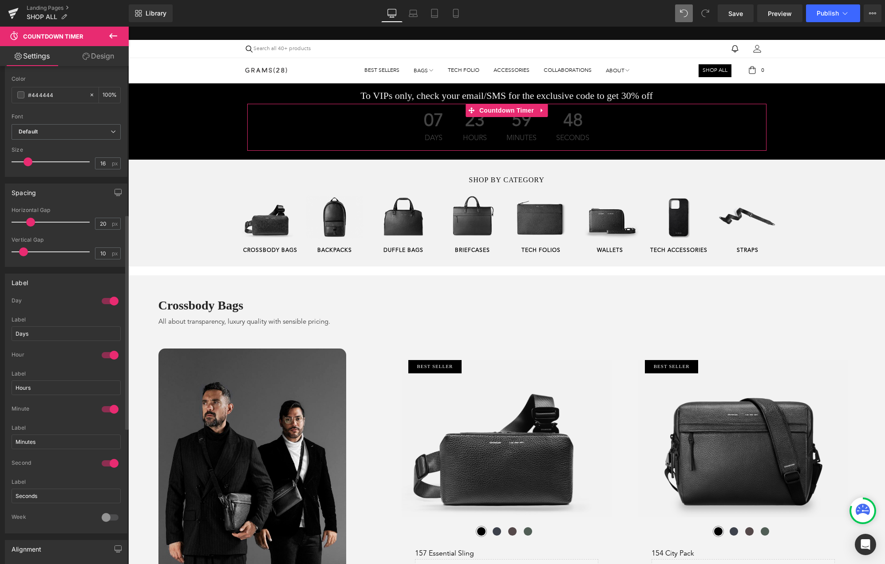
scroll to position [451, 0]
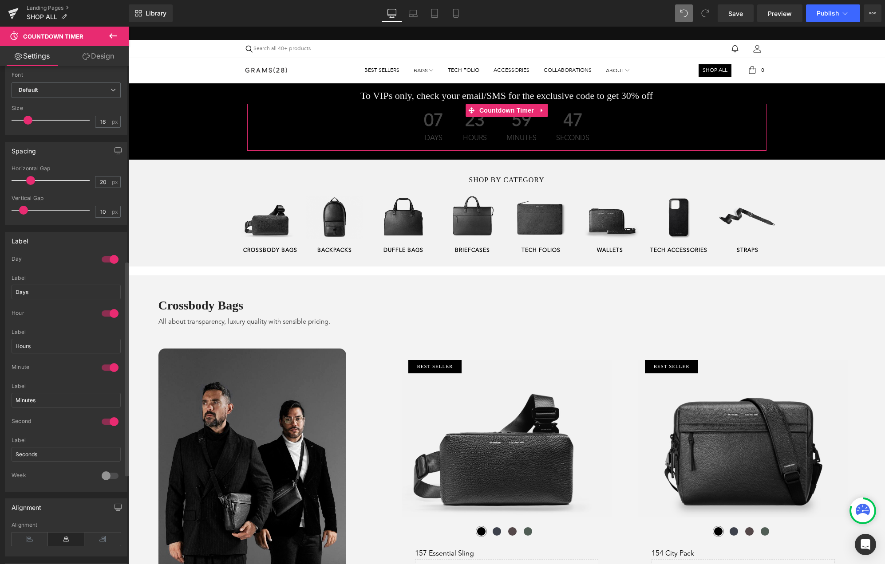
click at [103, 254] on div at bounding box center [109, 260] width 21 height 14
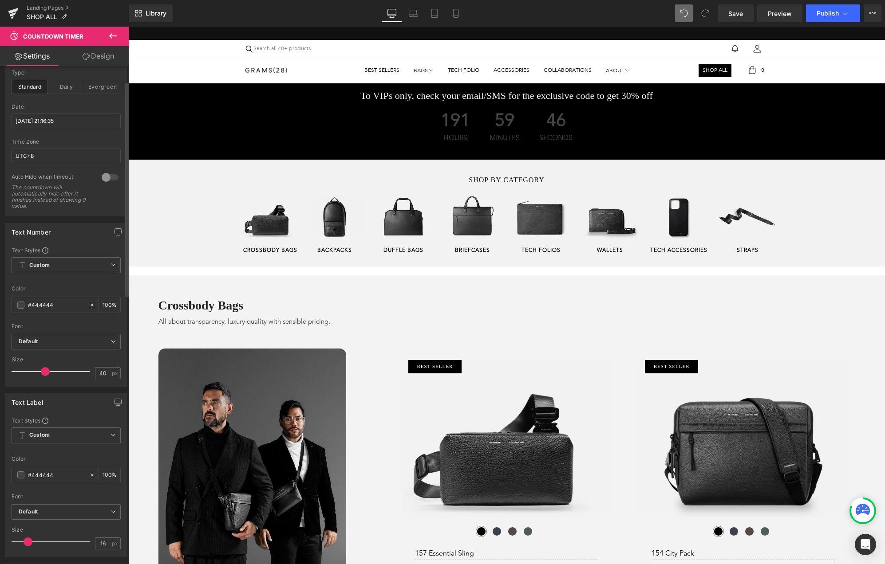
scroll to position [0, 0]
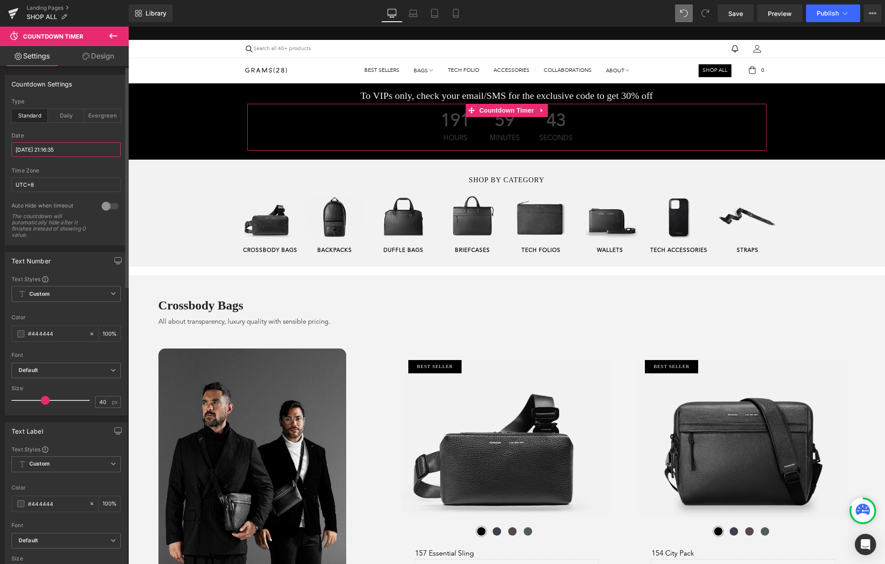
click at [24, 150] on input "[DATE] 21:16:35" at bounding box center [66, 149] width 109 height 15
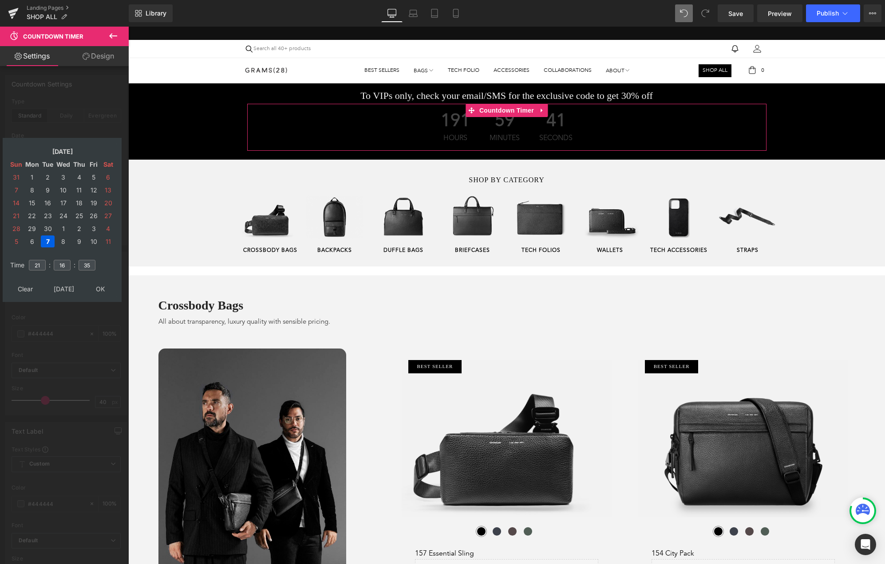
click at [66, 135] on div at bounding box center [64, 298] width 129 height 542
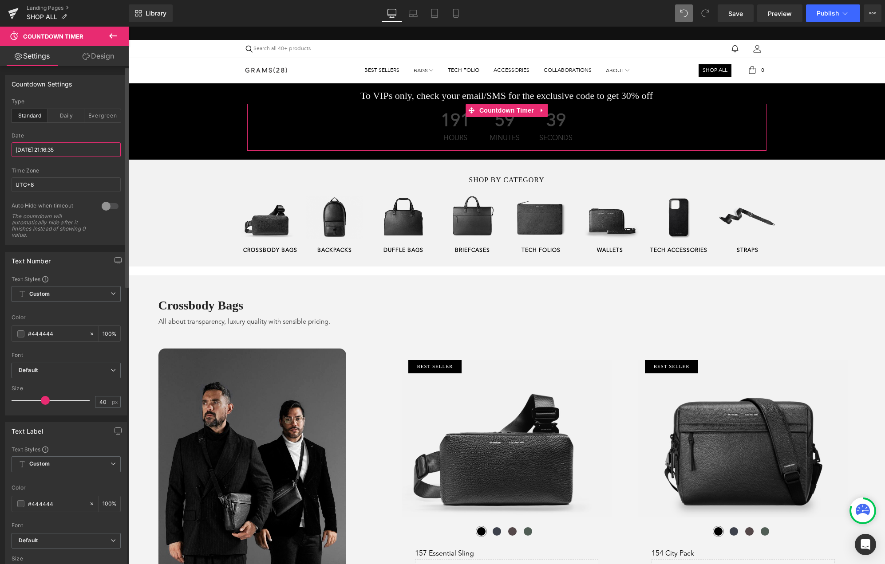
click at [38, 148] on input "[DATE] 21:16:35" at bounding box center [66, 149] width 109 height 15
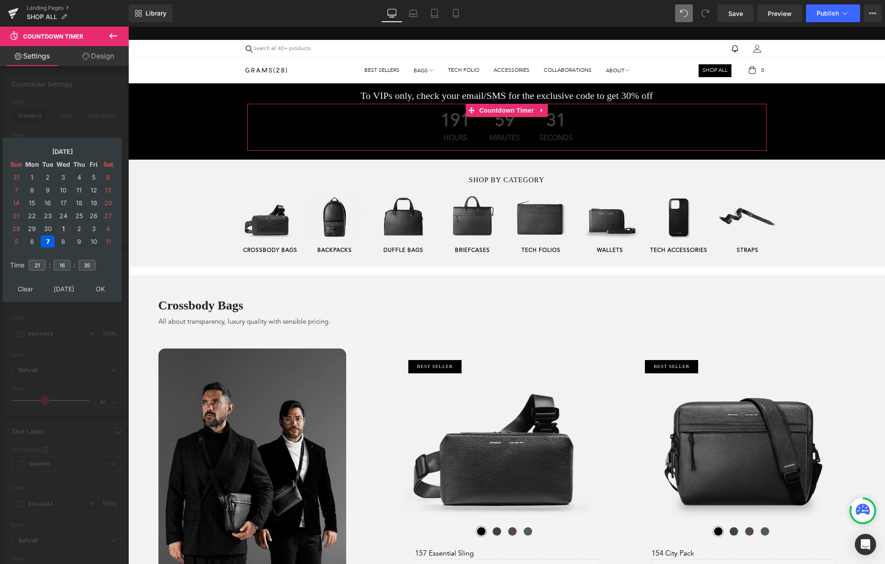
click at [63, 227] on td "1" at bounding box center [63, 229] width 16 height 12
type input "[DATE] 21:16:35"
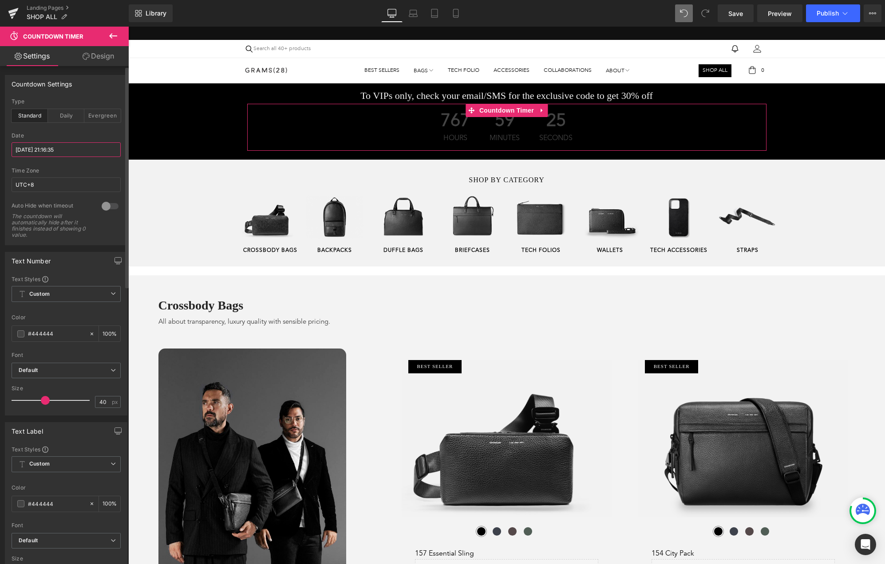
click at [27, 150] on input "[DATE] 21:16:35" at bounding box center [66, 149] width 109 height 15
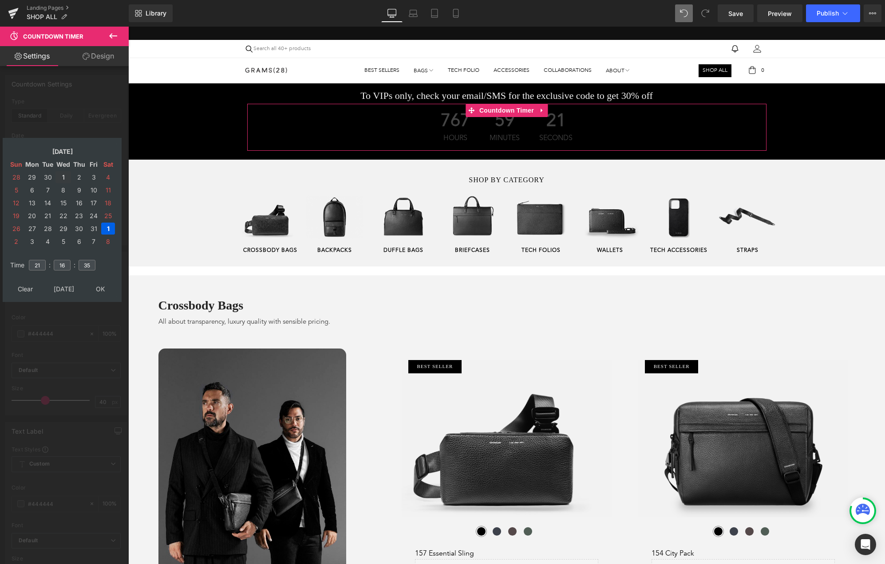
click at [63, 178] on td "1" at bounding box center [63, 177] width 16 height 12
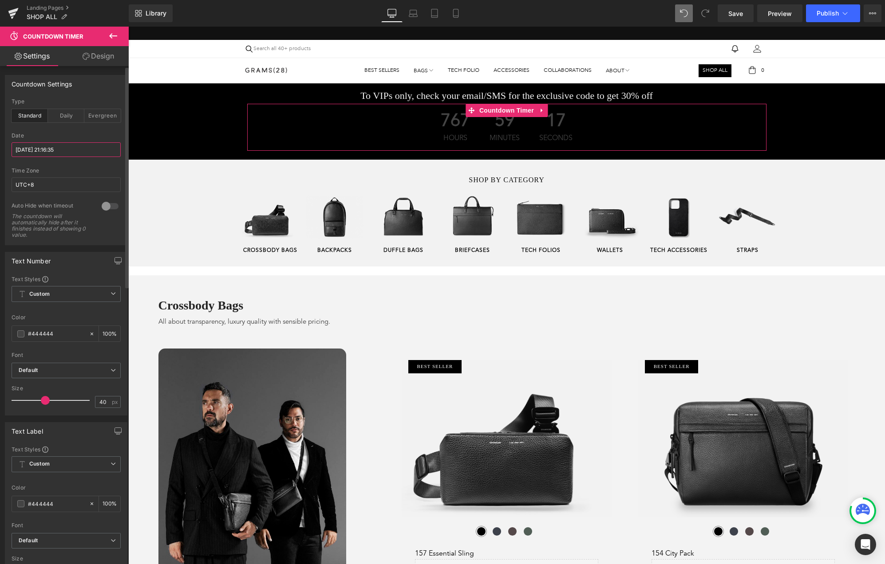
click at [33, 150] on input "[DATE] 21:16:35" at bounding box center [66, 149] width 109 height 15
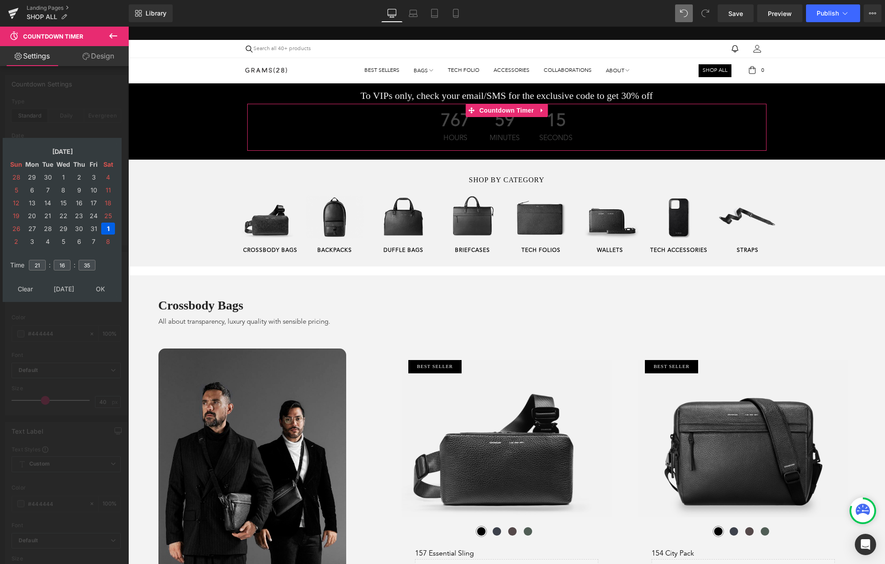
click at [52, 117] on div at bounding box center [64, 298] width 129 height 542
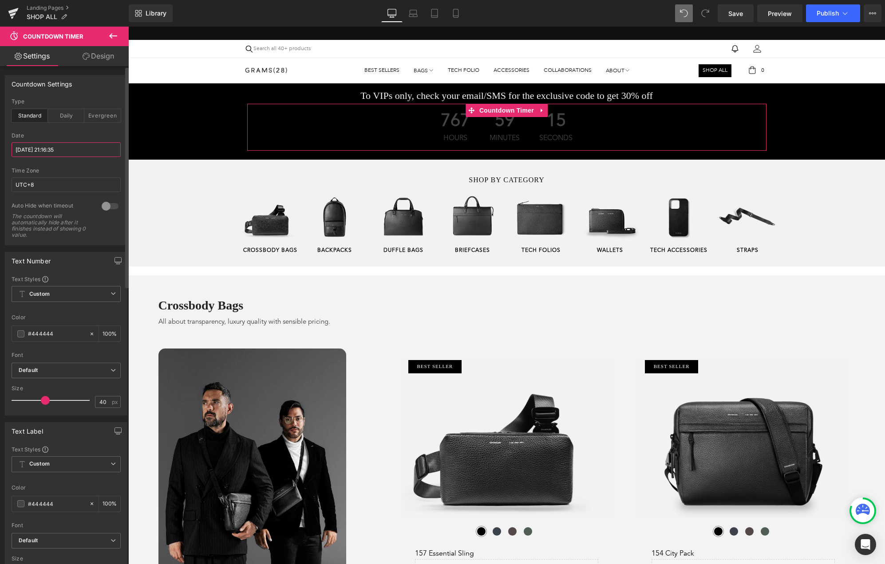
click at [31, 152] on input "[DATE] 21:16:35" at bounding box center [66, 149] width 109 height 15
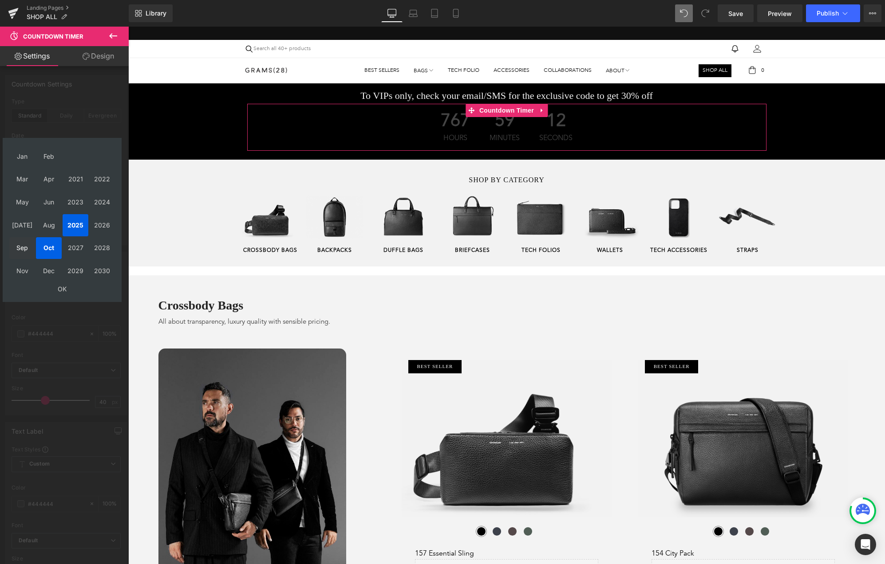
click at [21, 247] on td "Sep" at bounding box center [22, 248] width 26 height 22
click at [57, 286] on td "OK" at bounding box center [62, 289] width 106 height 12
click at [33, 174] on td "1" at bounding box center [32, 177] width 16 height 12
click at [32, 267] on input "21" at bounding box center [37, 265] width 17 height 11
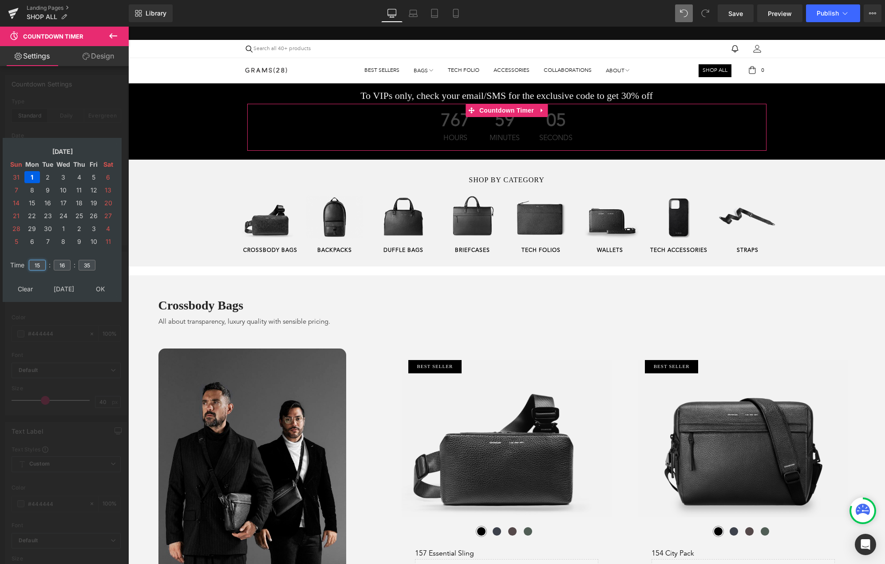
type input "15"
type input "00"
type input "[DATE] 15:00:00"
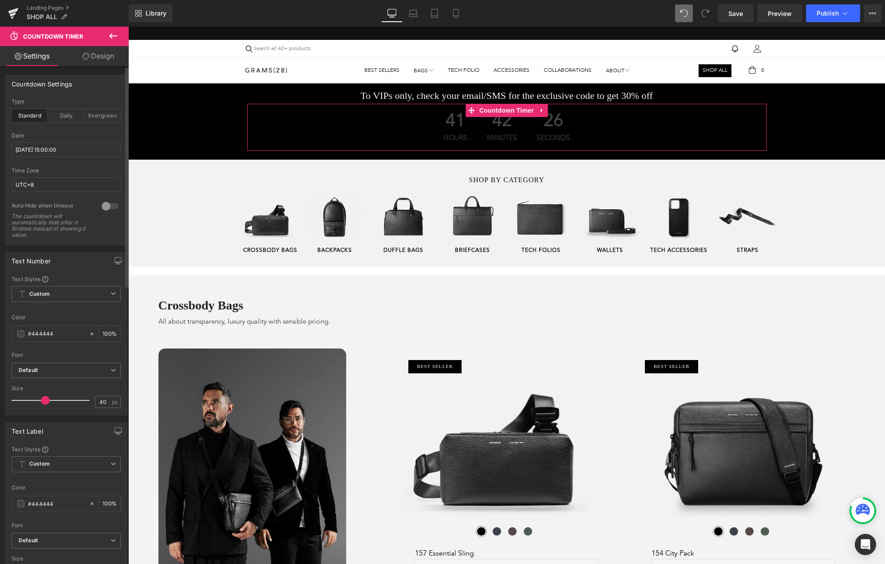
click at [107, 236] on div "Auto Hide when timeout The countdown will automatically hide after it finishes …" at bounding box center [66, 223] width 109 height 43
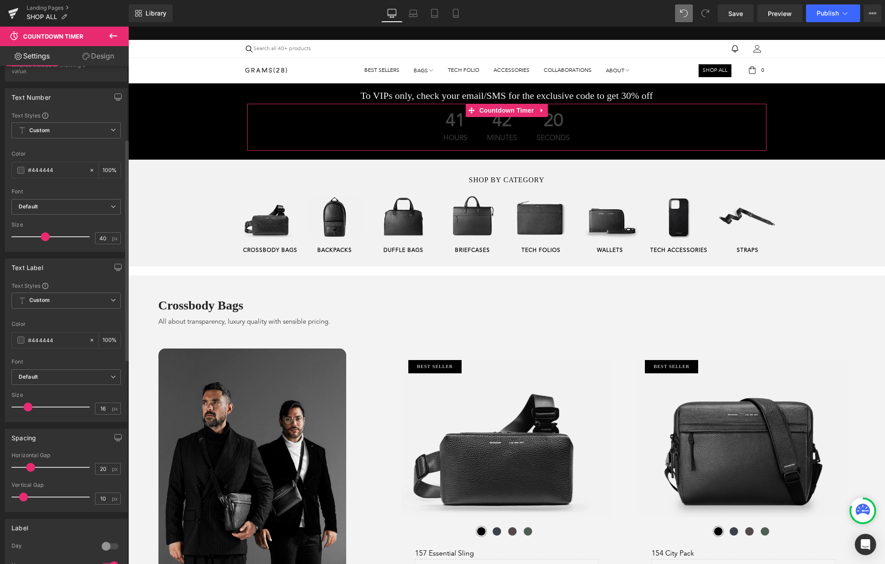
scroll to position [157, 0]
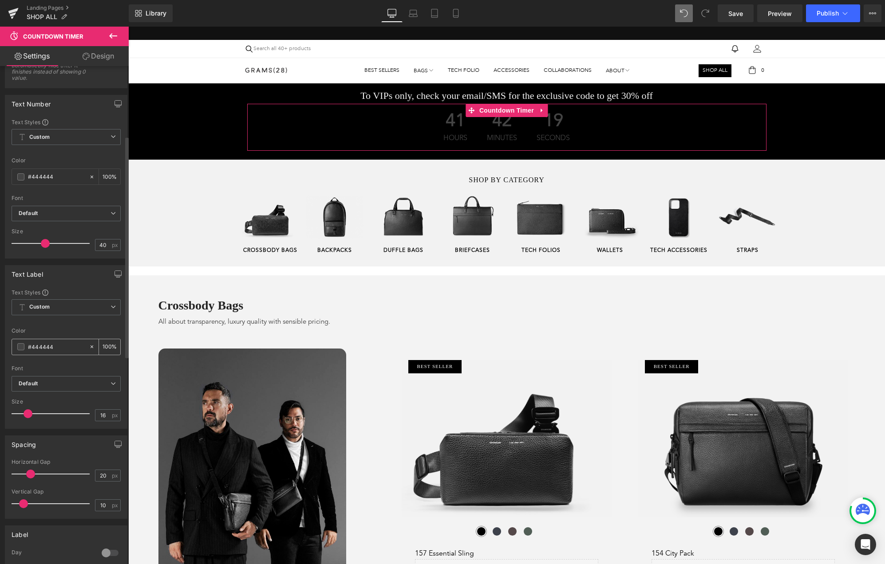
click at [21, 347] on span at bounding box center [20, 346] width 7 height 7
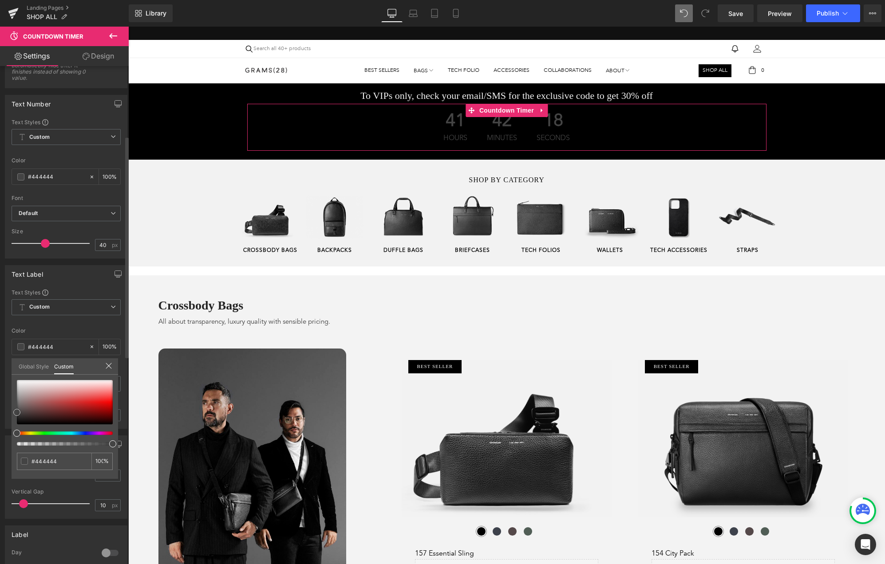
type input "#f5f3f3"
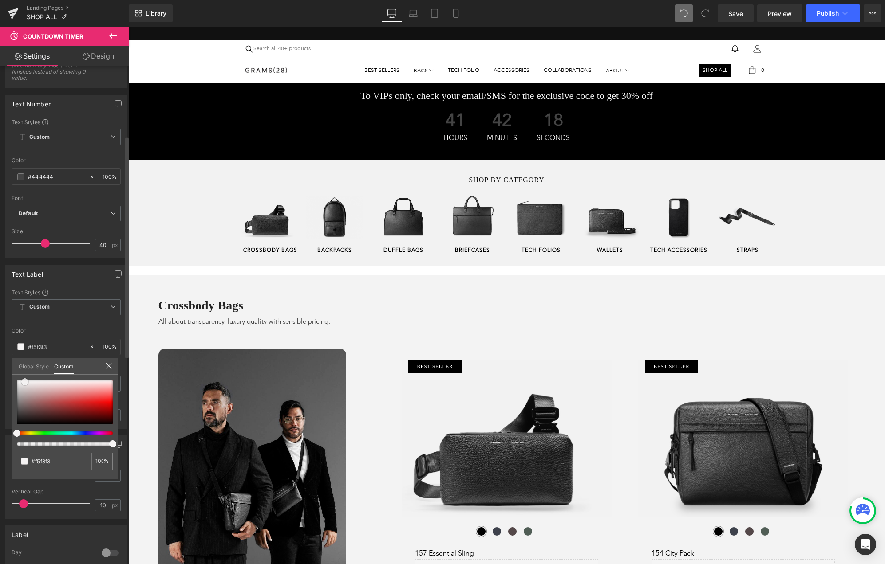
type input "#f5f4f4"
type input "#ffffff"
drag, startPoint x: 25, startPoint y: 382, endPoint x: 5, endPoint y: 373, distance: 22.0
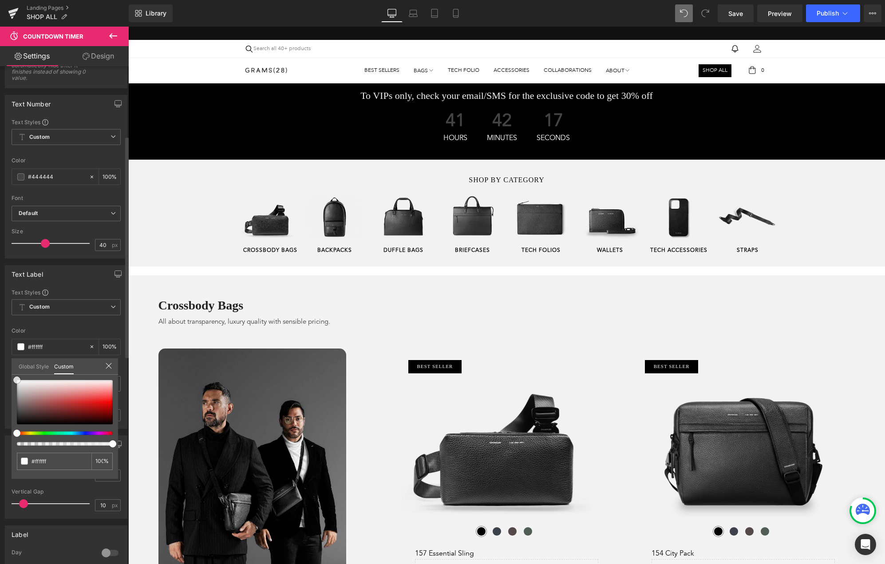
click at [5, 373] on div "Text Label Text Styles Custom Custom Setup Global Style Custom Setup Global Sty…" at bounding box center [66, 344] width 133 height 170
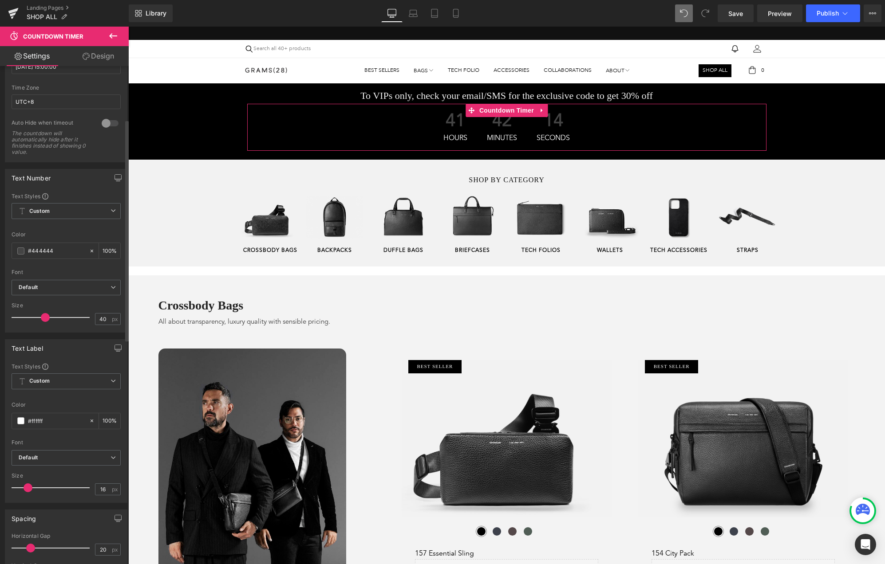
scroll to position [56, 0]
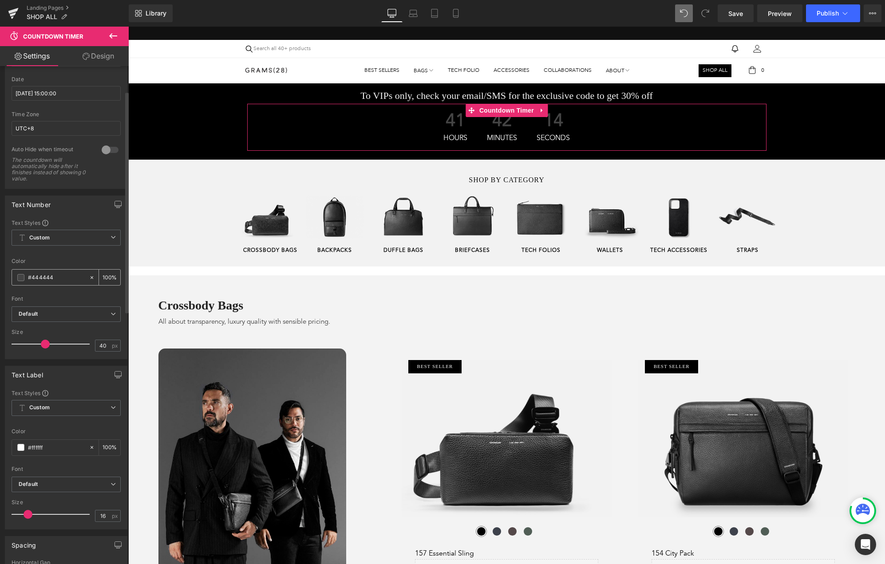
click at [21, 276] on span at bounding box center [20, 277] width 7 height 7
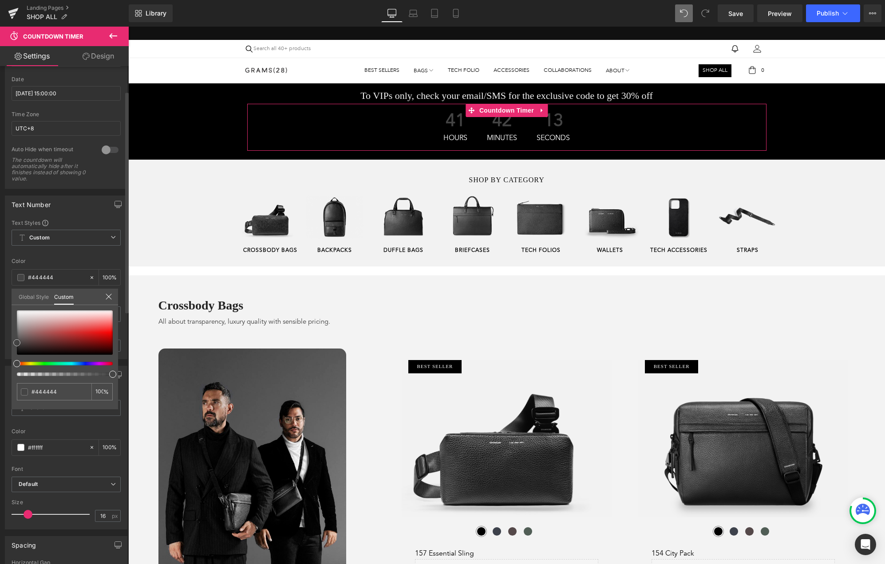
type input "#baafaf"
type input "#bbb3b3"
type input "#e8e7e7"
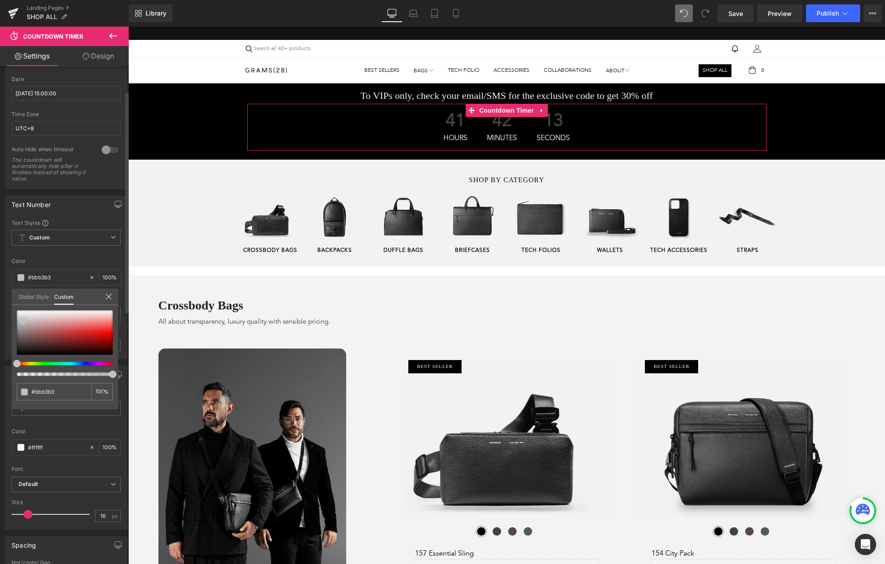
type input "#e8e7e7"
type input "#ffffff"
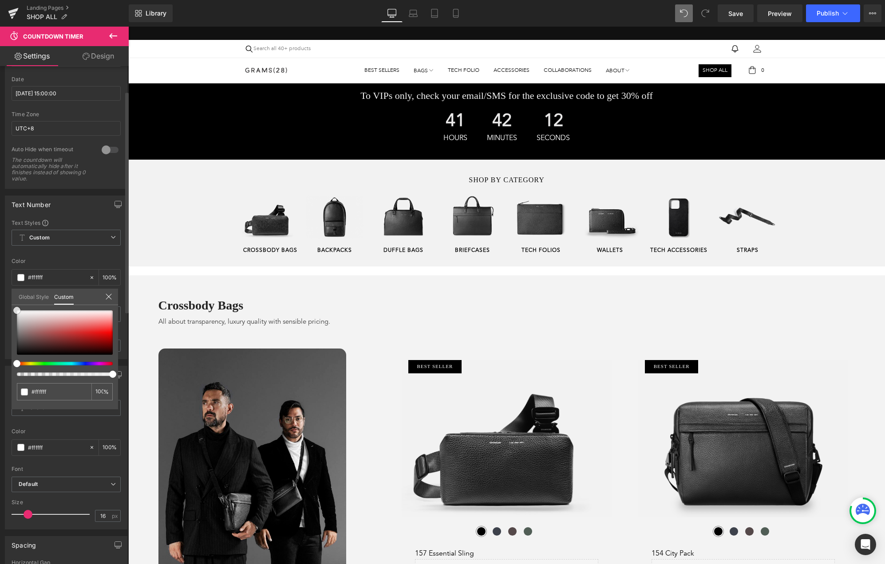
drag, startPoint x: 24, startPoint y: 324, endPoint x: 4, endPoint y: 292, distance: 37.2
click at [4, 292] on div "Text Number Text Styles Custom Custom Setup Global Style Custom Setup Global St…" at bounding box center [66, 274] width 133 height 170
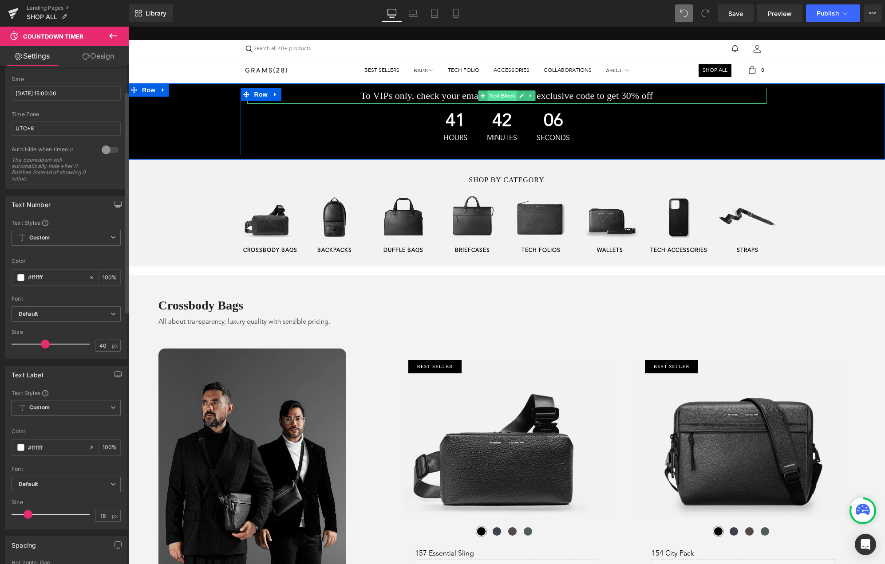
click at [504, 94] on span "Text Block" at bounding box center [501, 96] width 29 height 11
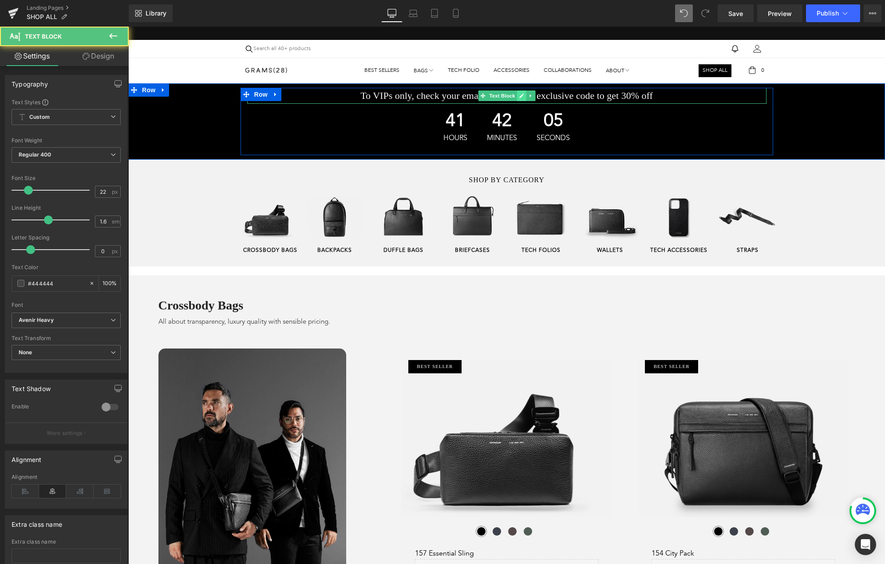
click at [519, 97] on icon at bounding box center [521, 95] width 5 height 5
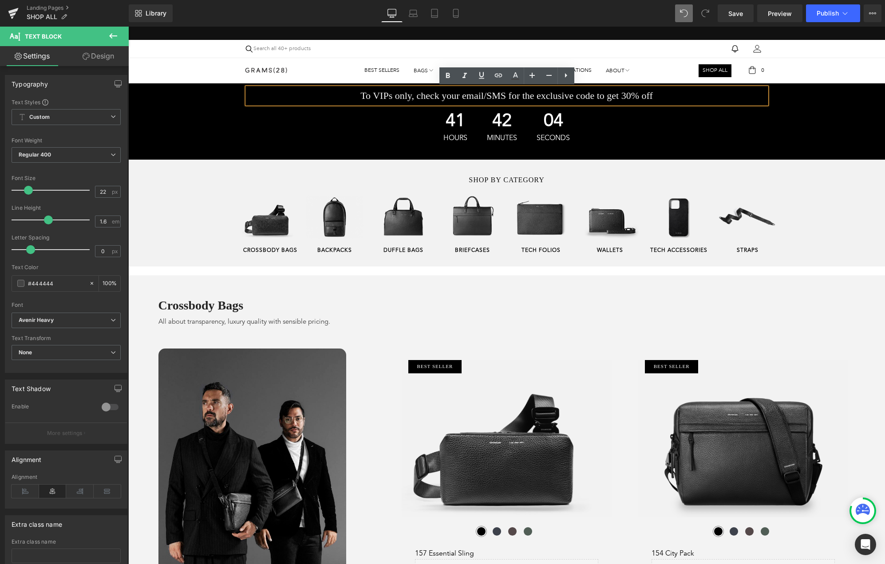
click at [674, 95] on p "To VIPs only, check your email/SMS for the exclusive code to get 30% off" at bounding box center [506, 96] width 519 height 16
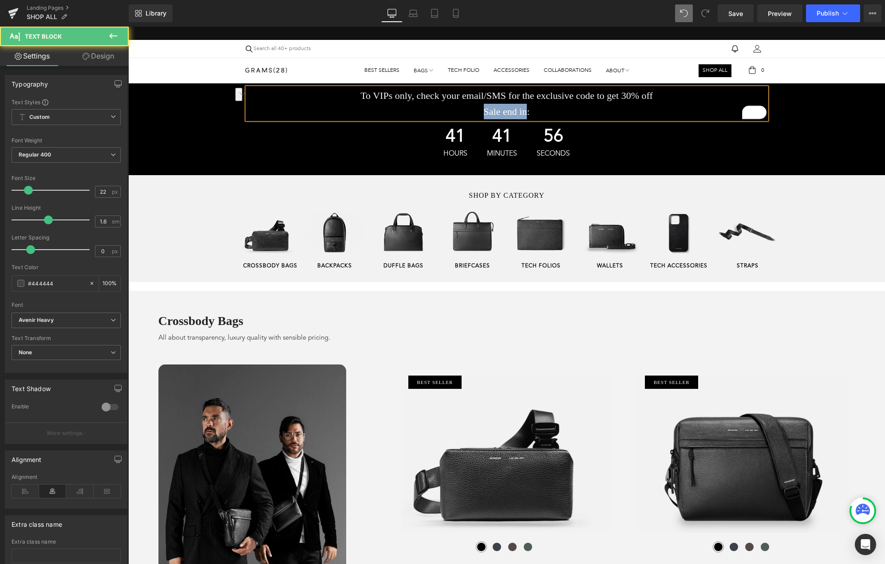
drag, startPoint x: 480, startPoint y: 111, endPoint x: 530, endPoint y: 113, distance: 50.2
click at [530, 113] on span "Sale end in:" at bounding box center [507, 111] width 46 height 11
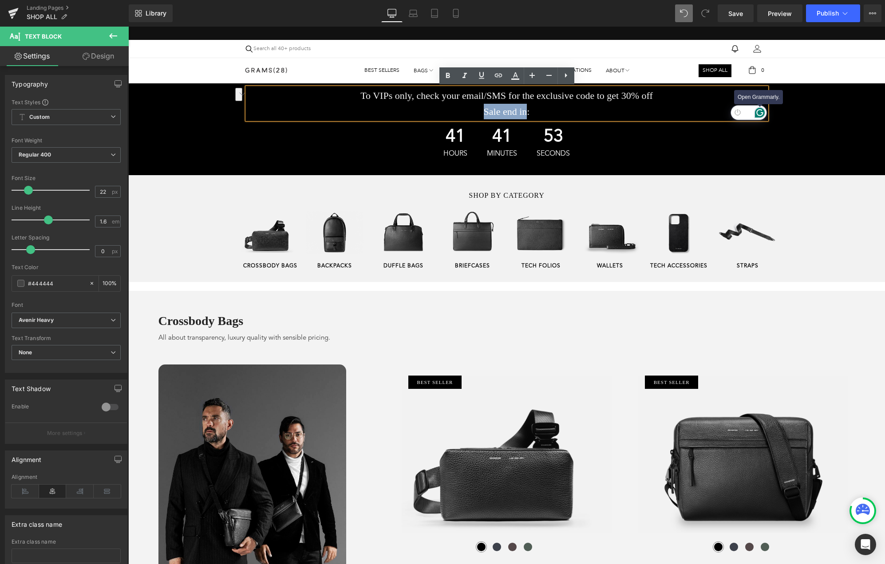
click at [759, 113] on icon "Open Grammarly. 0 Suggestions." at bounding box center [760, 113] width 10 height 10
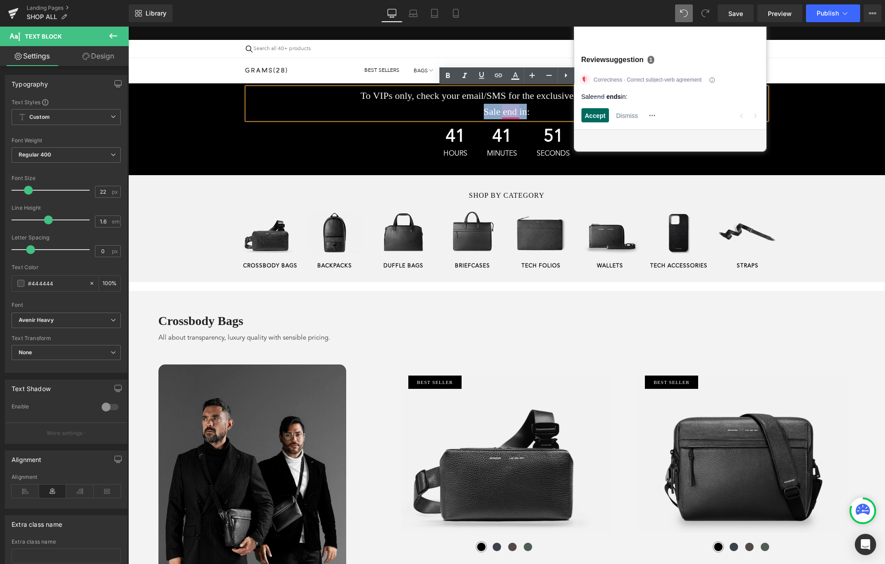
click at [597, 113] on span "Accept" at bounding box center [595, 115] width 21 height 9
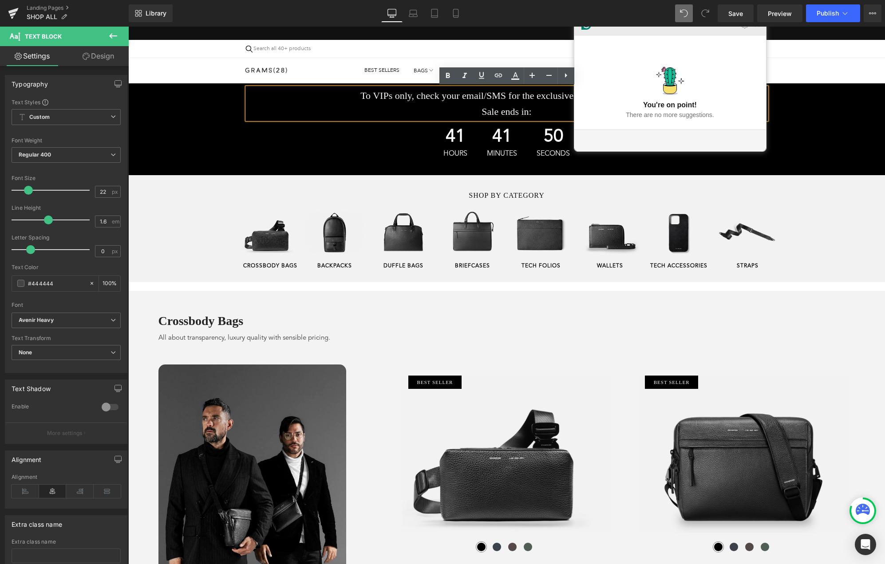
click at [758, 28] on icon "Close Grammarly Assistant" at bounding box center [757, 24] width 7 height 7
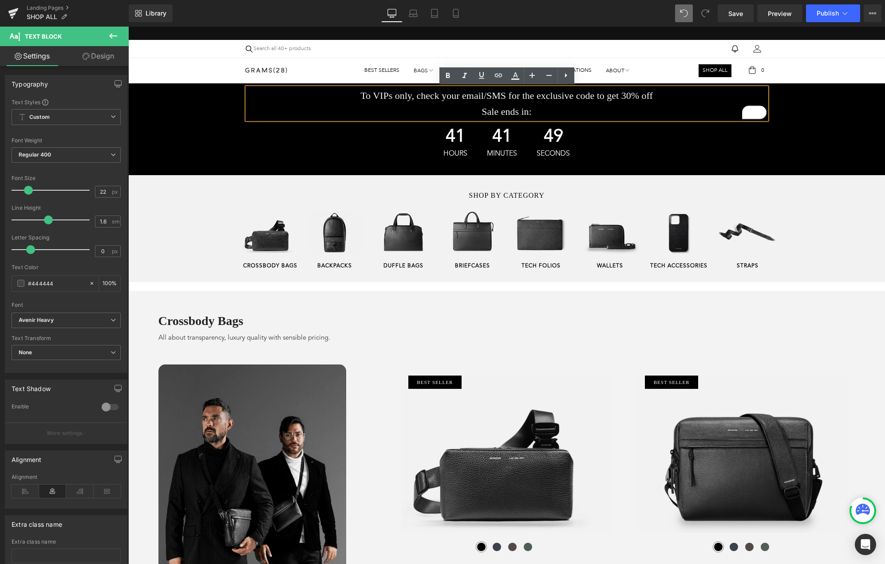
click at [599, 104] on p "Sale ends in:" at bounding box center [506, 112] width 519 height 16
click at [463, 10] on link "Mobile" at bounding box center [455, 13] width 21 height 18
type input "100"
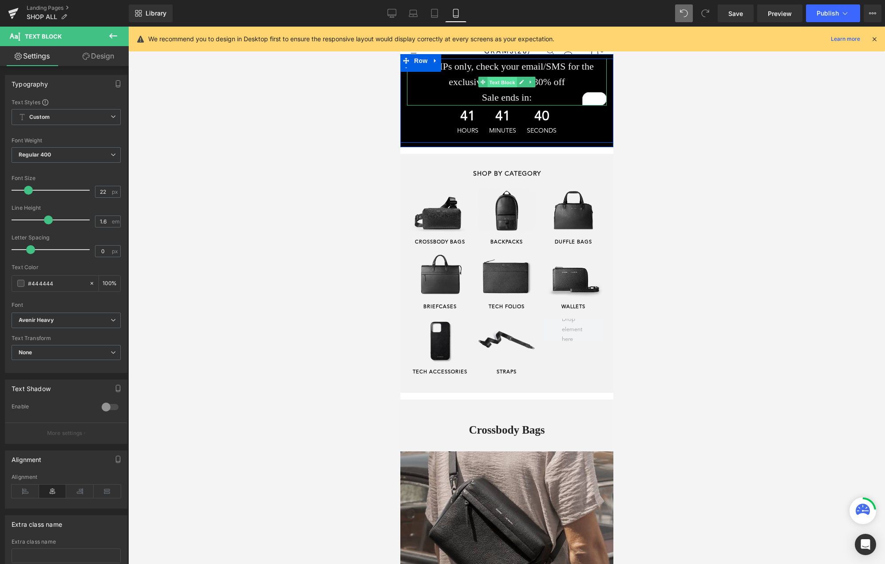
click at [496, 82] on span "Text Block" at bounding box center [501, 82] width 29 height 11
click at [465, 82] on span "To VIPs only, check your email/SMS for the exclusive code to get 30% off" at bounding box center [506, 74] width 174 height 27
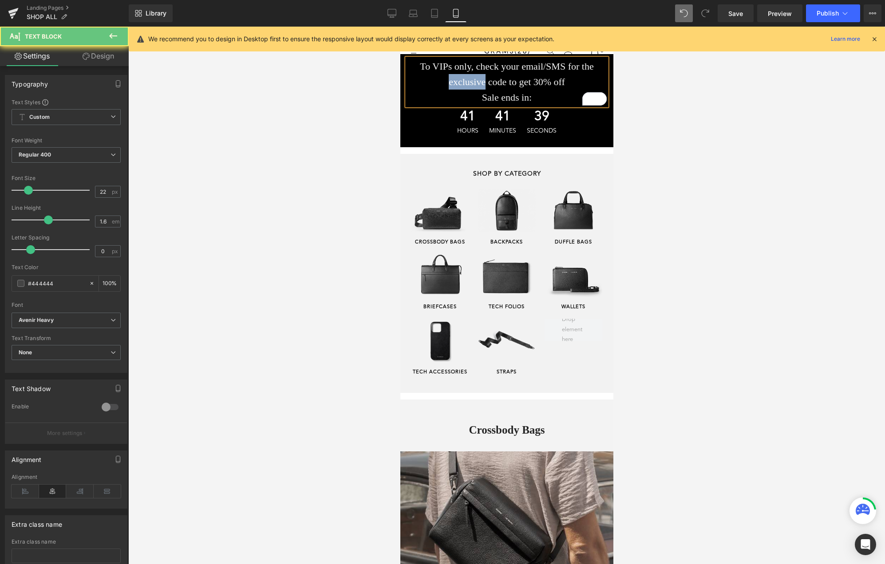
click at [465, 82] on span "To VIPs only, check your email/SMS for the exclusive code to get 30% off" at bounding box center [506, 74] width 174 height 27
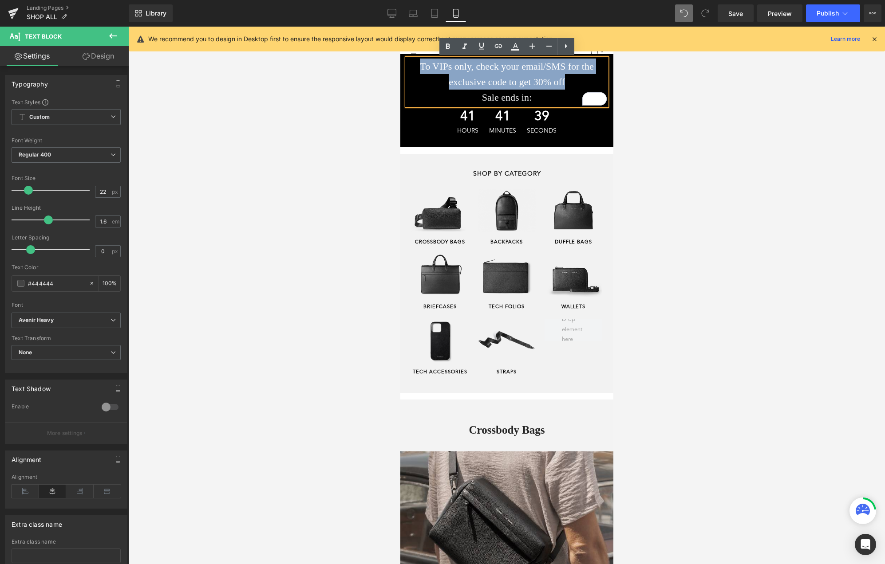
click at [465, 82] on span "To VIPs only, check your email/SMS for the exclusive code to get 30% off" at bounding box center [506, 74] width 174 height 27
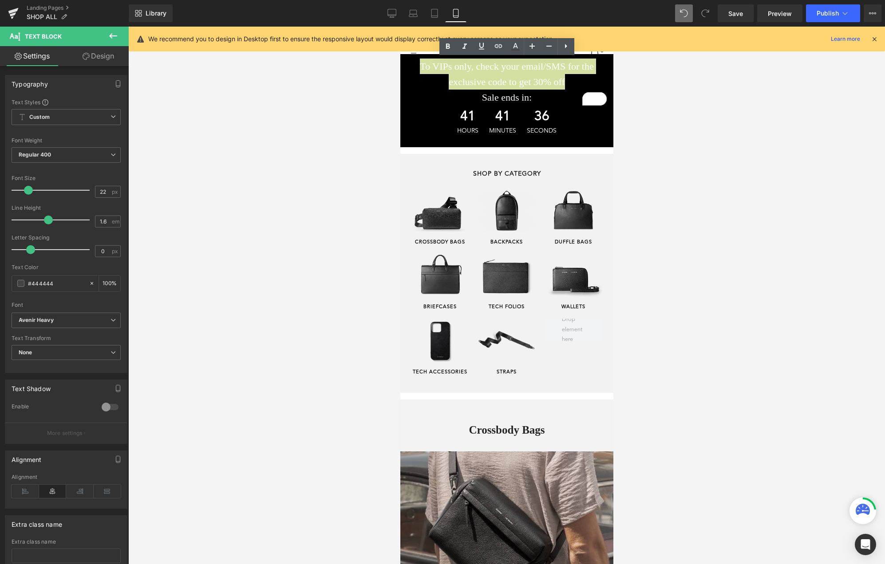
click at [254, 210] on div at bounding box center [506, 296] width 757 height 538
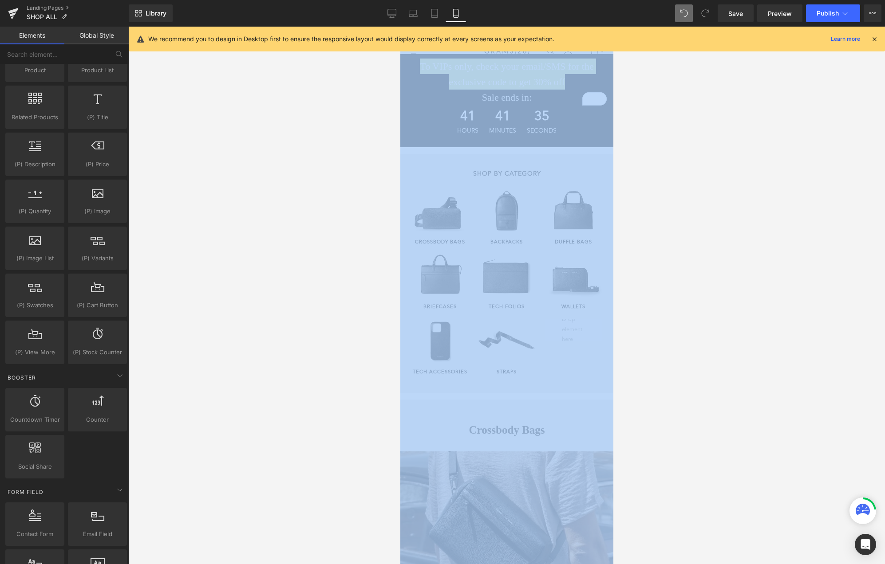
click at [254, 210] on div at bounding box center [506, 296] width 757 height 538
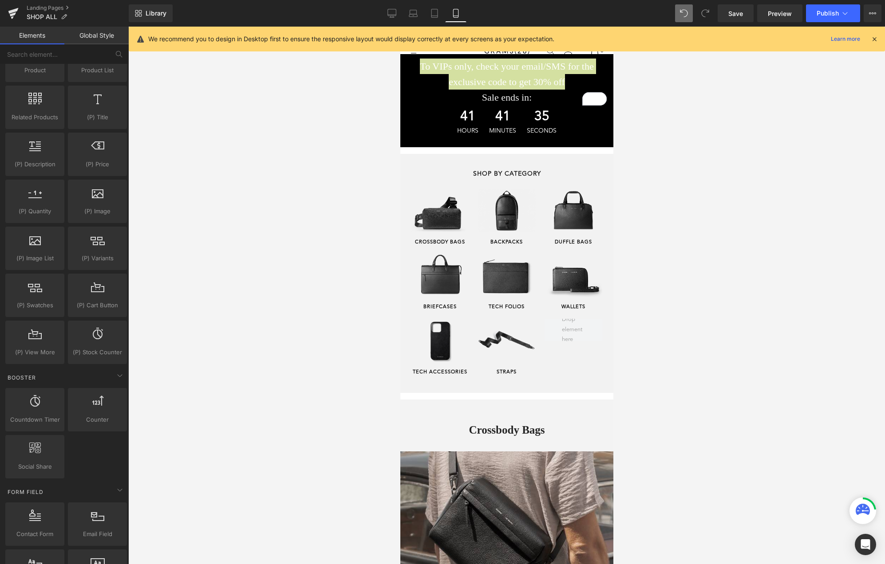
click at [258, 214] on div at bounding box center [506, 296] width 757 height 538
click at [268, 220] on div at bounding box center [506, 296] width 757 height 538
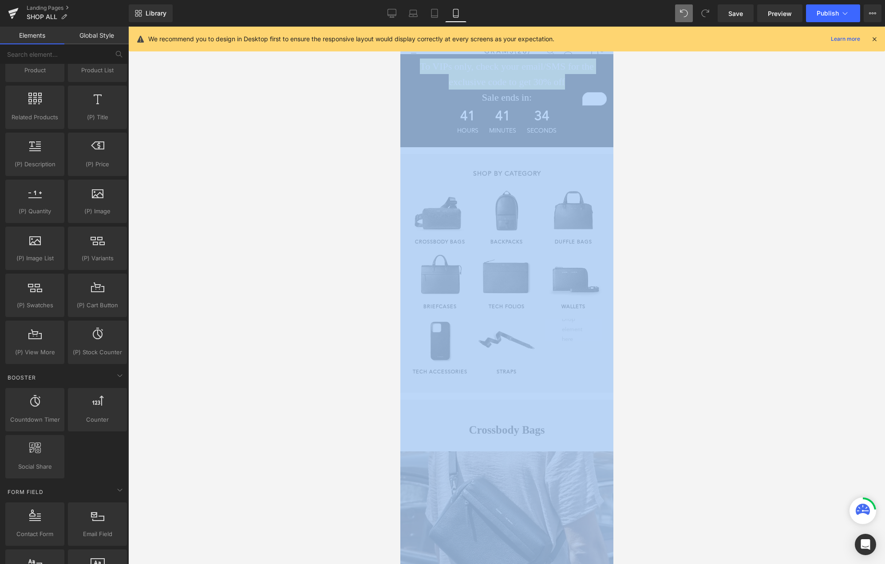
click at [268, 220] on div at bounding box center [506, 296] width 757 height 538
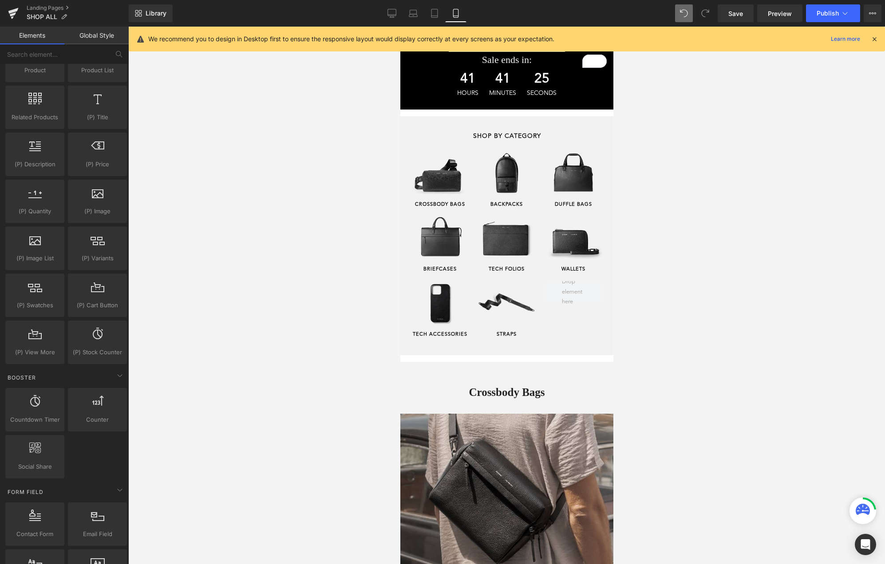
scroll to position [0, 0]
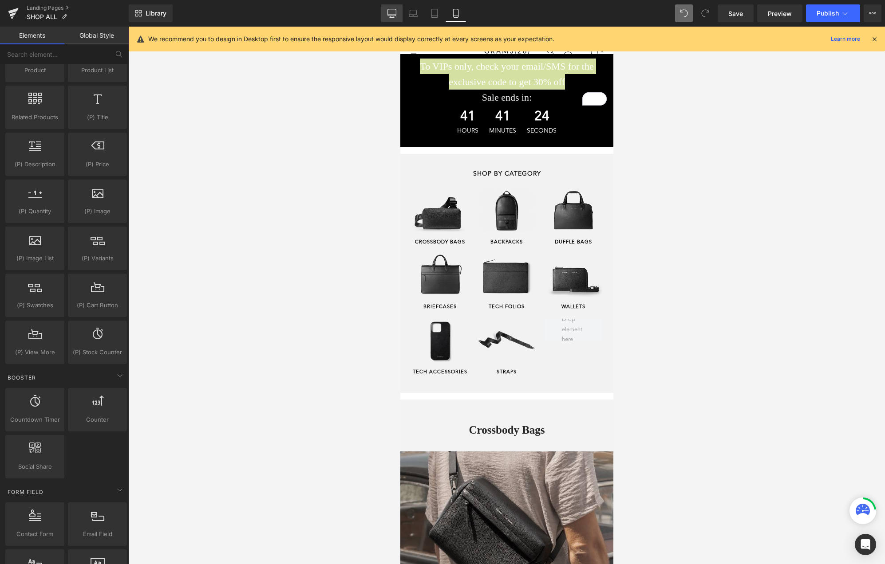
click at [387, 10] on link "Desktop" at bounding box center [391, 13] width 21 height 18
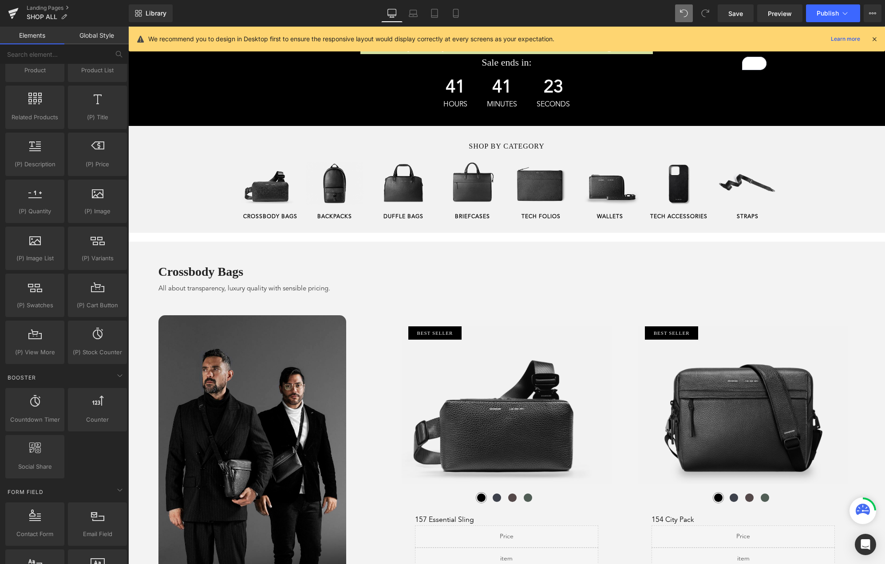
scroll to position [57, 0]
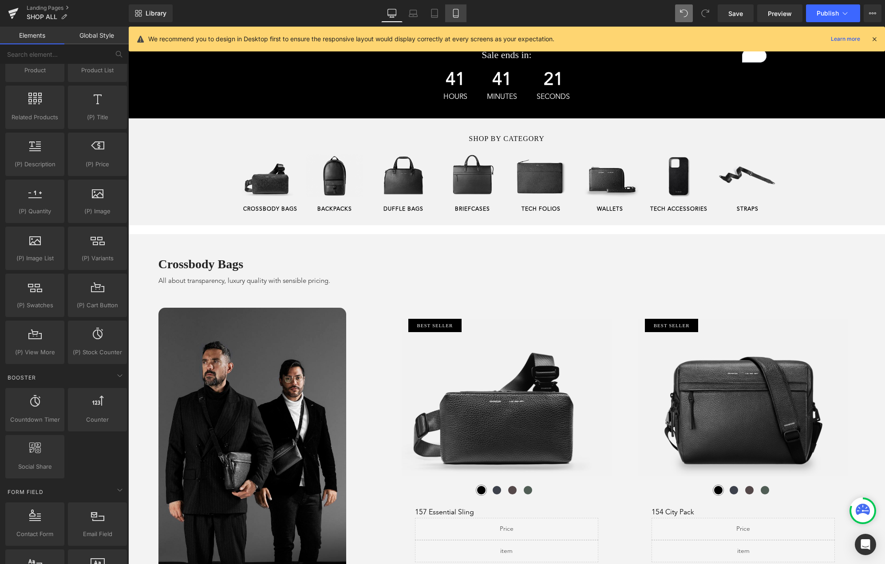
click at [460, 12] on icon at bounding box center [455, 13] width 9 height 9
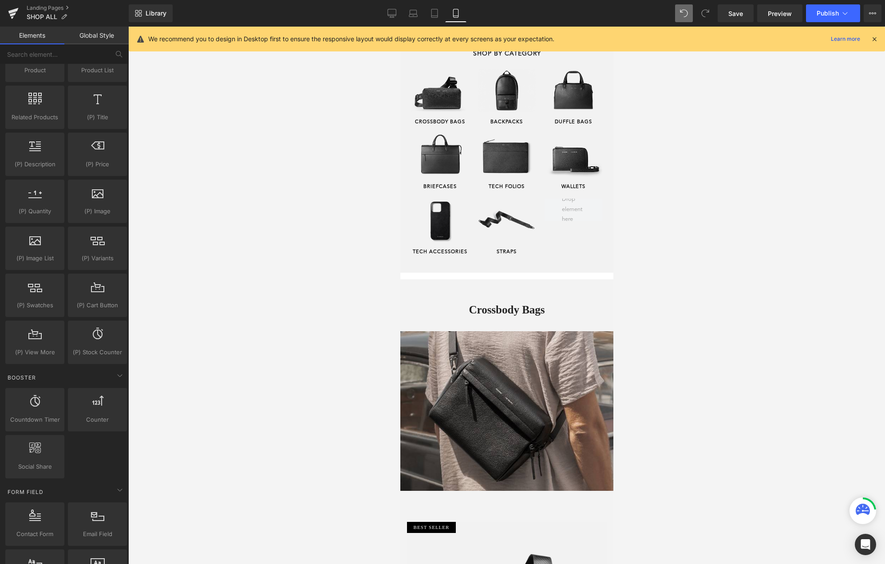
scroll to position [0, 0]
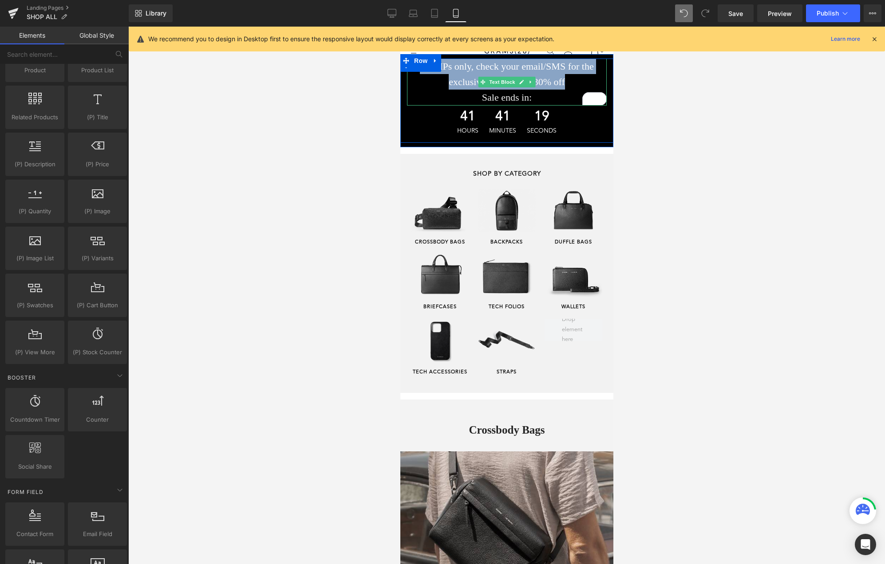
click at [485, 89] on p "To VIPs only, check your email/SMS for the exclusive code to get 30% off" at bounding box center [506, 74] width 200 height 31
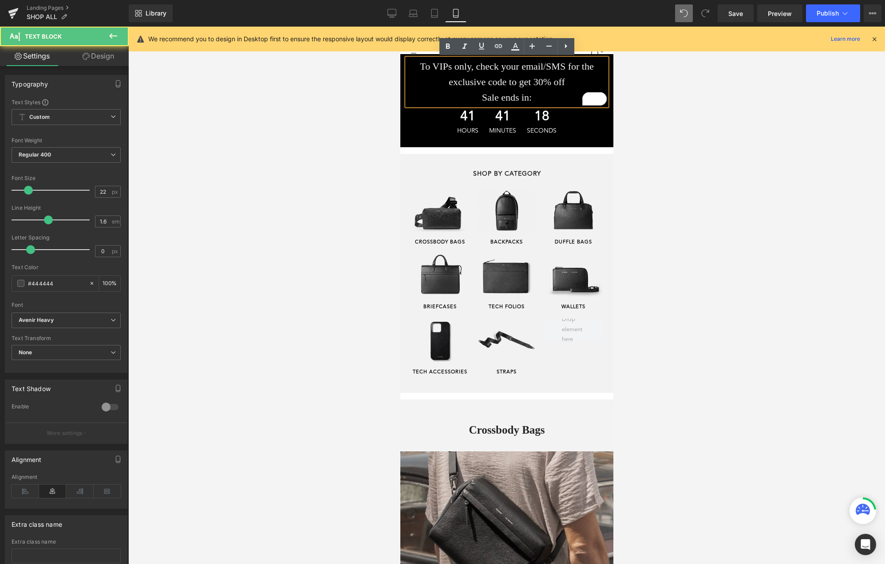
click at [493, 83] on span "To VIPs only, check your email/SMS for the exclusive code to get 30% off" at bounding box center [506, 74] width 174 height 27
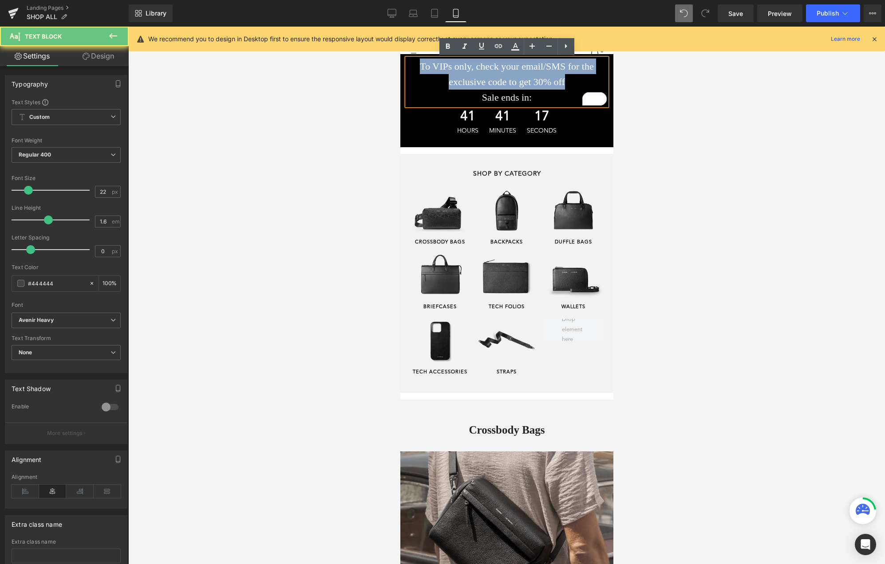
click at [493, 83] on span "To VIPs only, check your email/SMS for the exclusive code to get 30% off" at bounding box center [506, 74] width 174 height 27
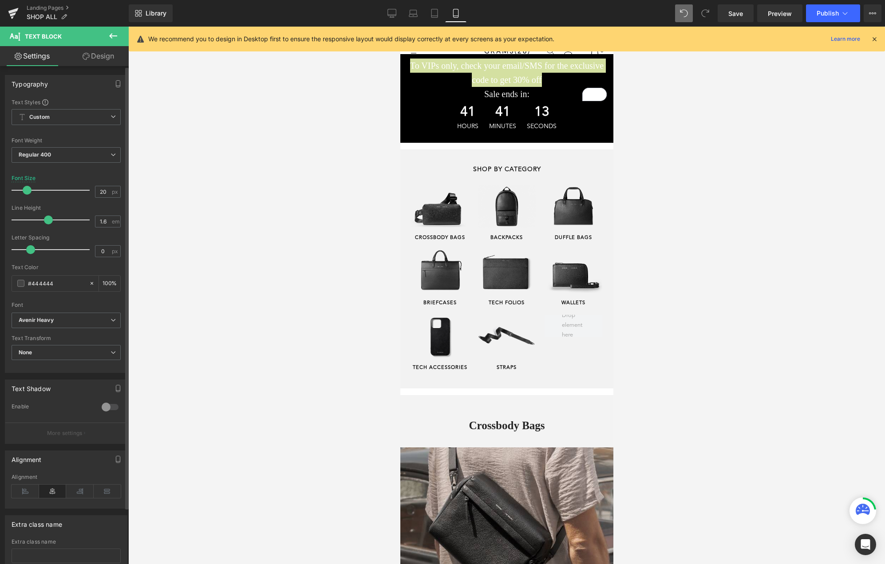
type input "21"
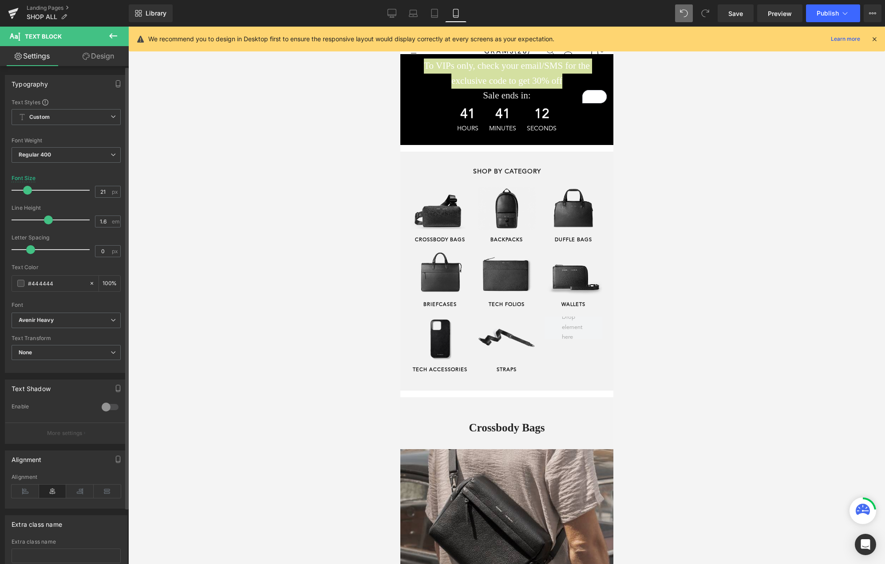
click at [27, 190] on span at bounding box center [27, 190] width 9 height 9
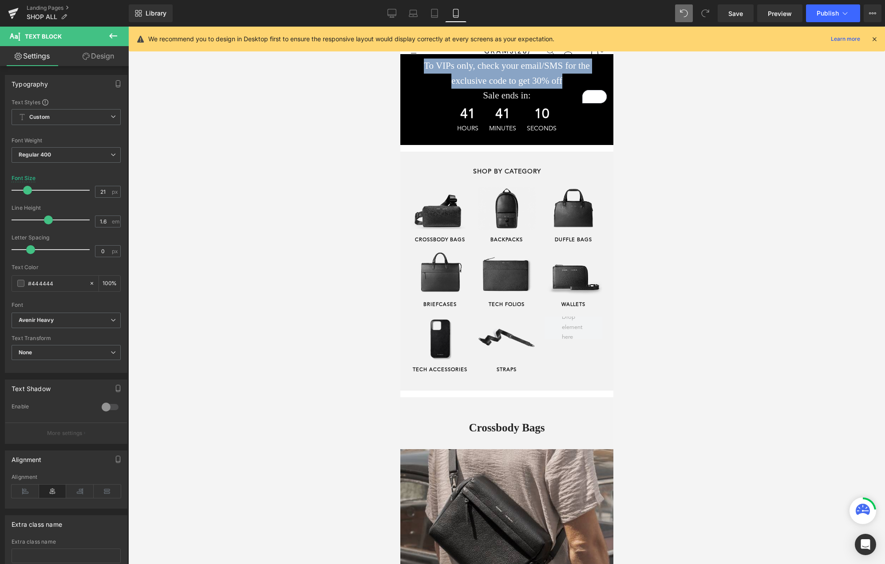
click at [494, 124] on span "41" at bounding box center [502, 117] width 27 height 18
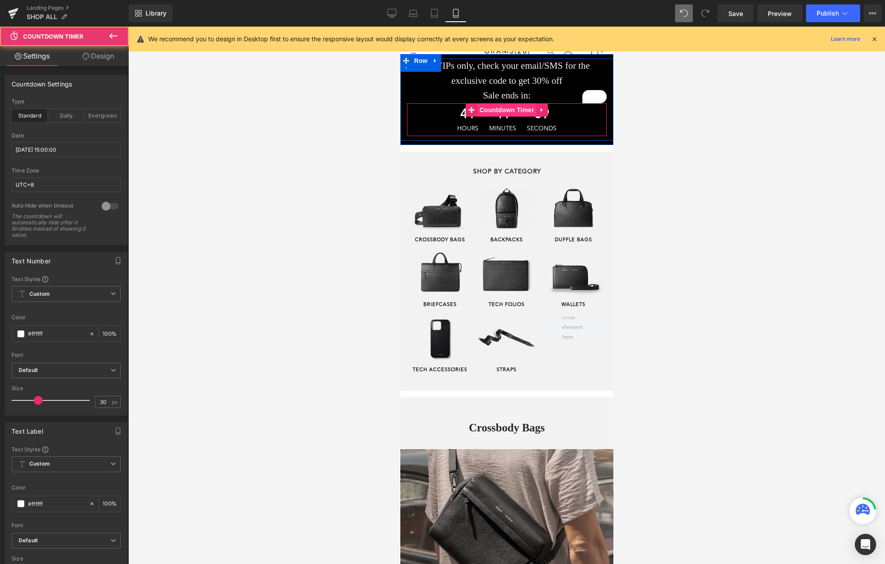
click at [507, 109] on span "Countdown Timer" at bounding box center [506, 109] width 59 height 13
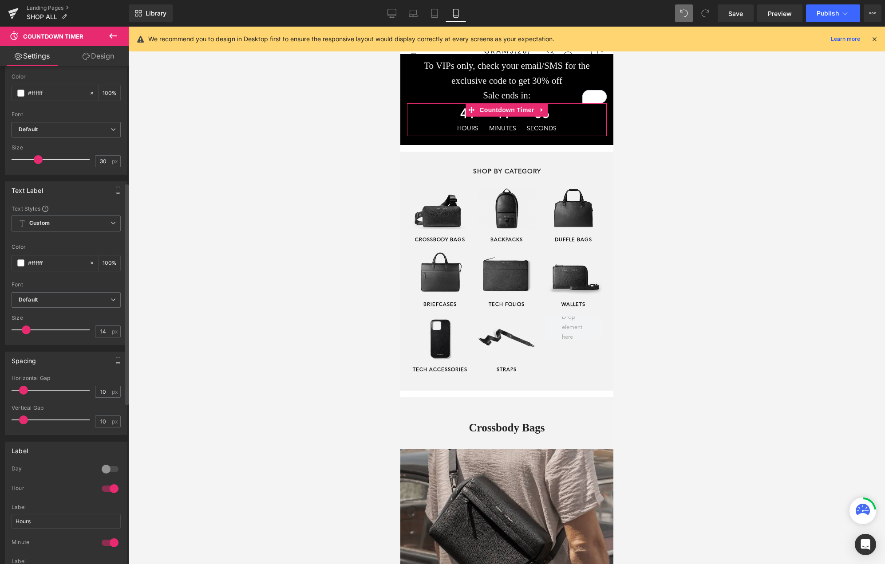
scroll to position [230, 0]
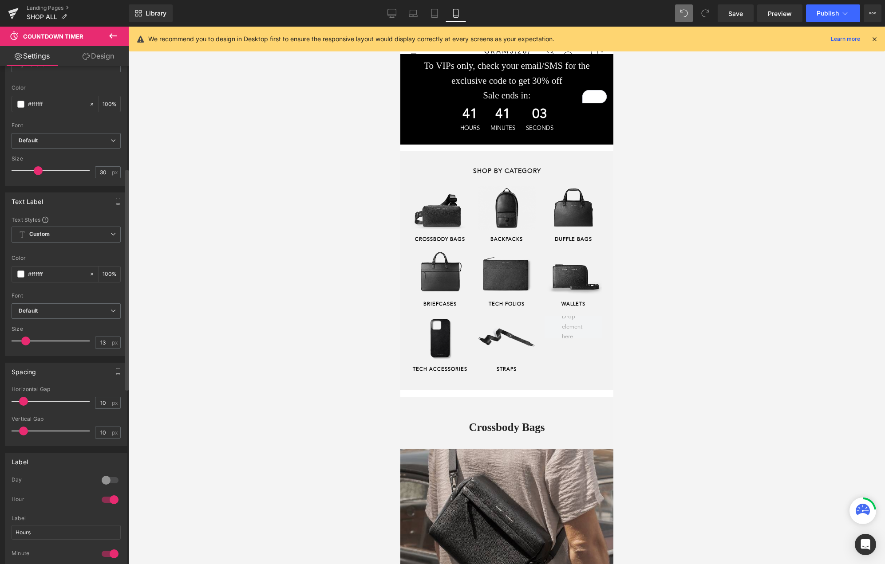
type input "12"
click at [26, 343] on span at bounding box center [24, 341] width 9 height 9
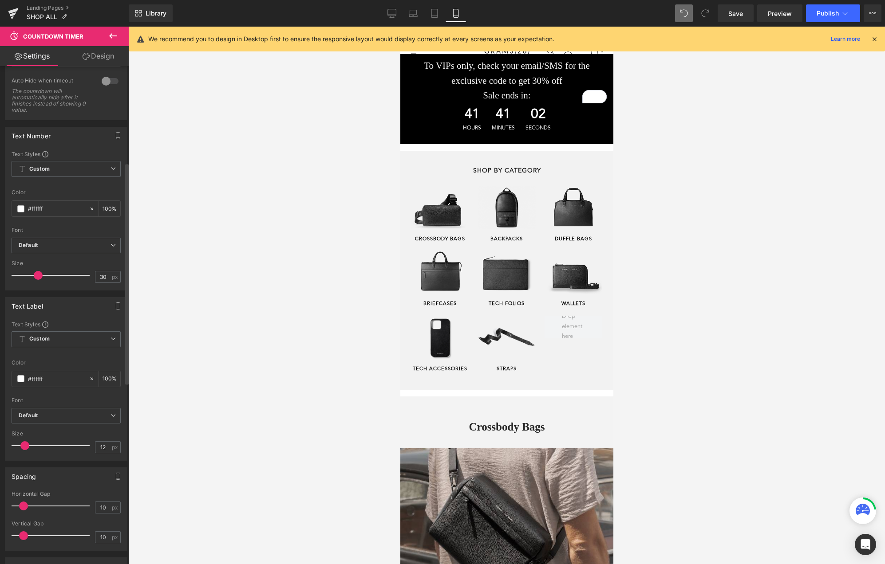
scroll to position [86, 0]
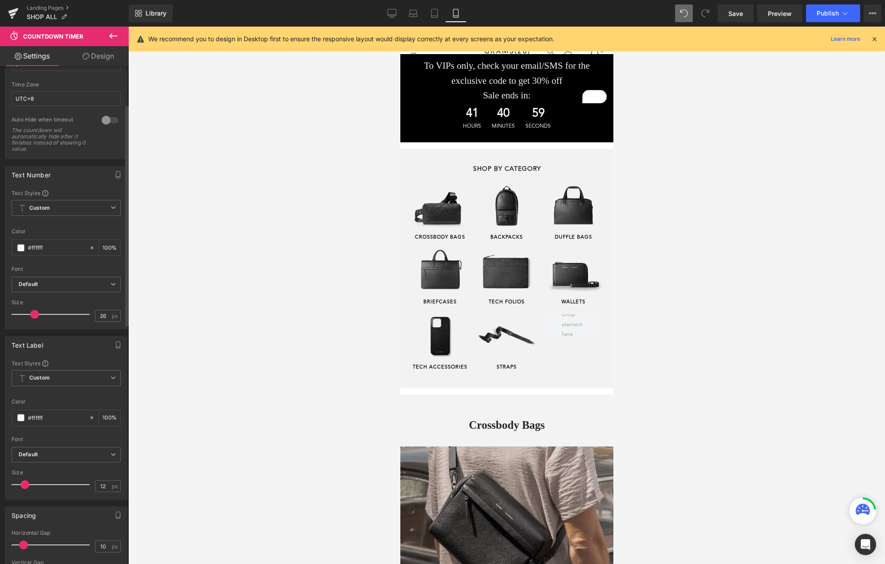
click at [34, 312] on span at bounding box center [34, 314] width 9 height 9
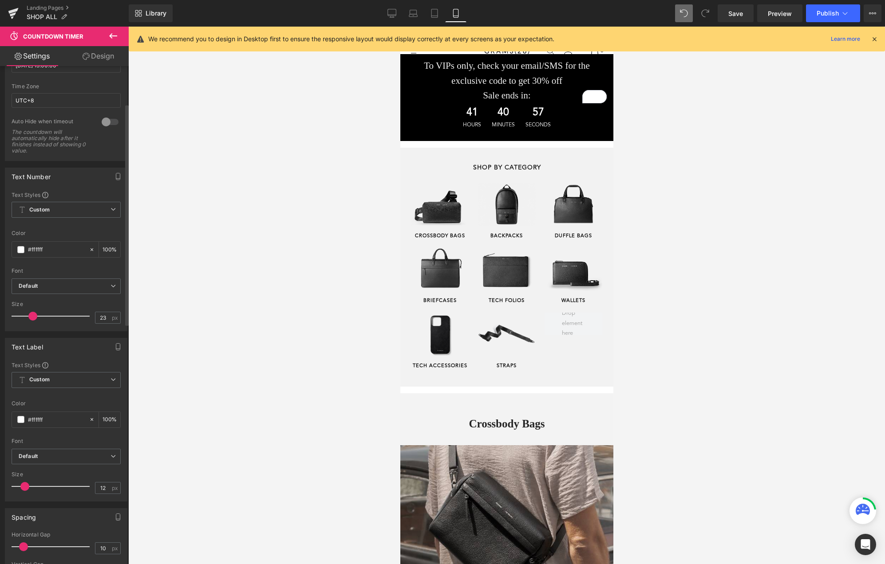
type input "24"
click at [31, 320] on span at bounding box center [32, 316] width 9 height 9
type input "11"
click at [24, 485] on span at bounding box center [24, 486] width 9 height 9
click at [740, 15] on span "Save" at bounding box center [735, 13] width 15 height 9
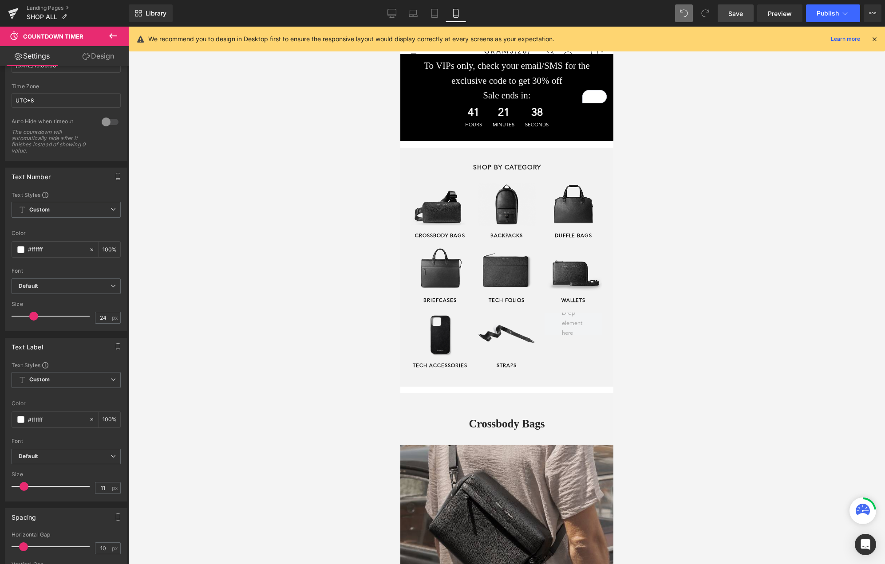
click at [246, 194] on div at bounding box center [506, 296] width 757 height 538
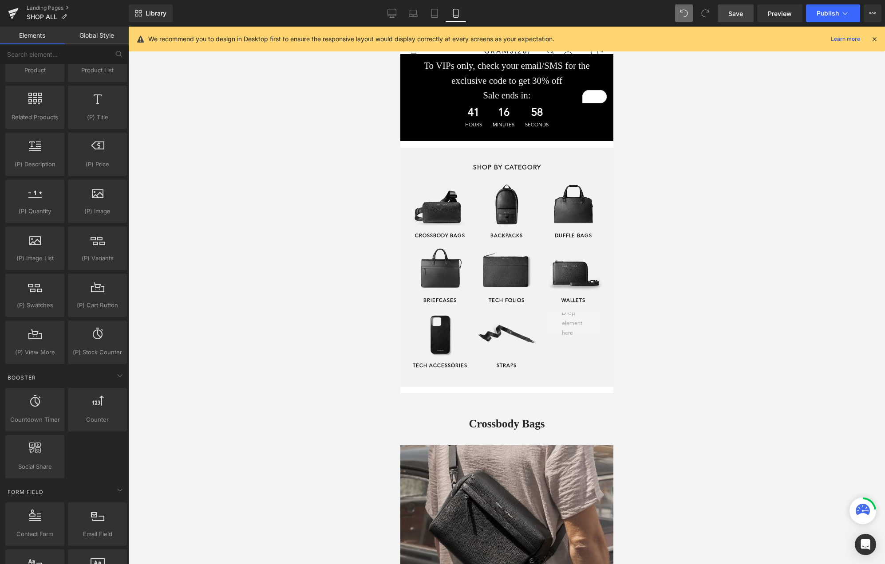
click at [742, 13] on span "Save" at bounding box center [735, 13] width 15 height 9
click at [832, 15] on span "Publish" at bounding box center [828, 13] width 22 height 7
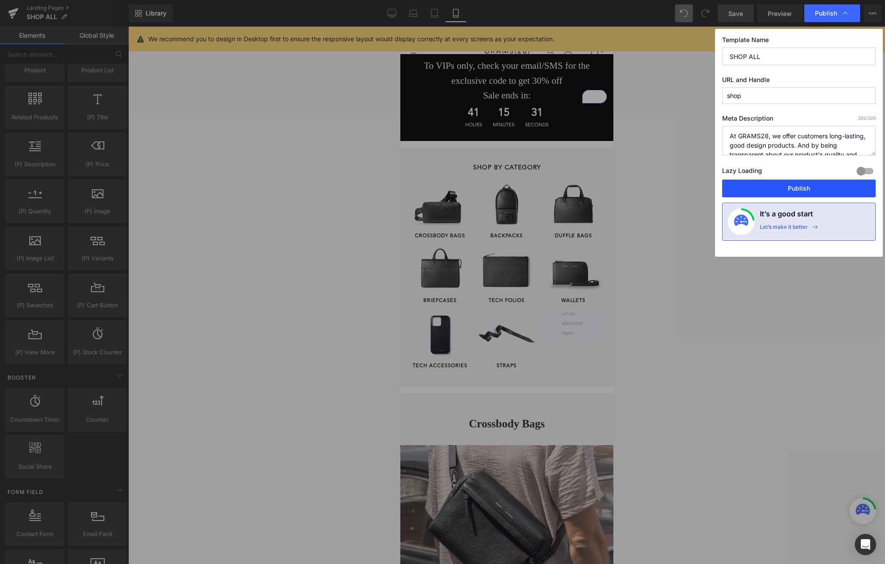
click at [759, 183] on button "Publish" at bounding box center [799, 189] width 154 height 18
